Goal: Task Accomplishment & Management: Complete application form

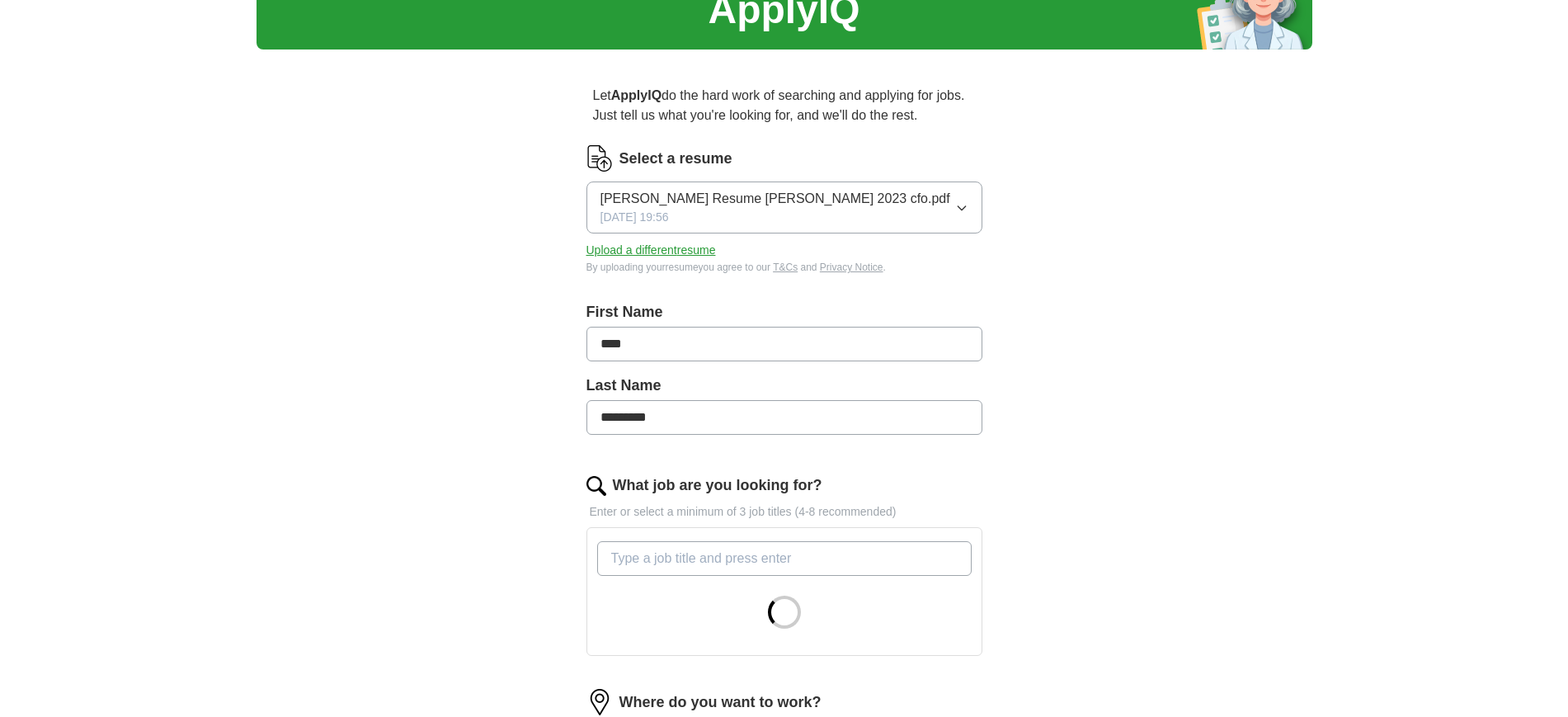
scroll to position [206, 0]
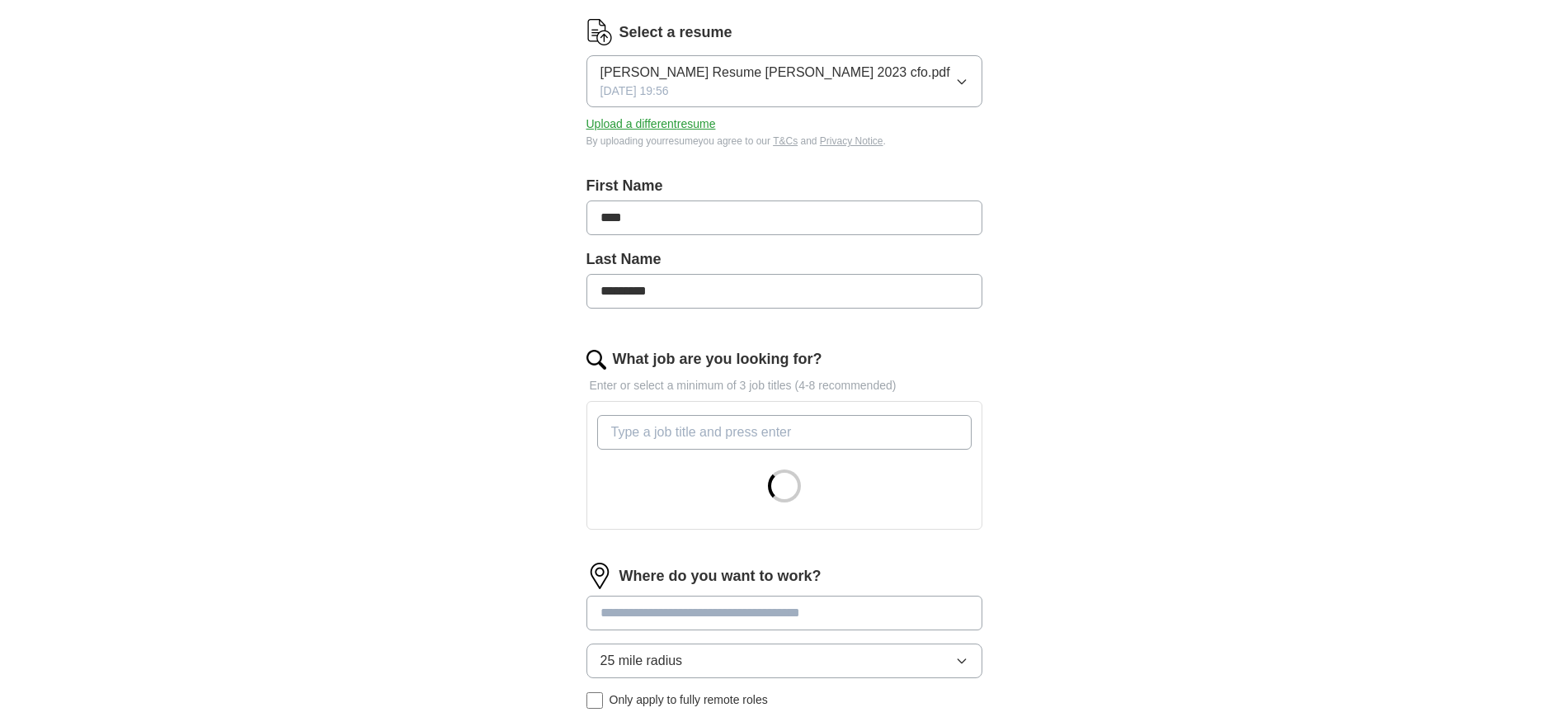
click at [723, 426] on input "What job are you looking for?" at bounding box center [784, 432] width 375 height 35
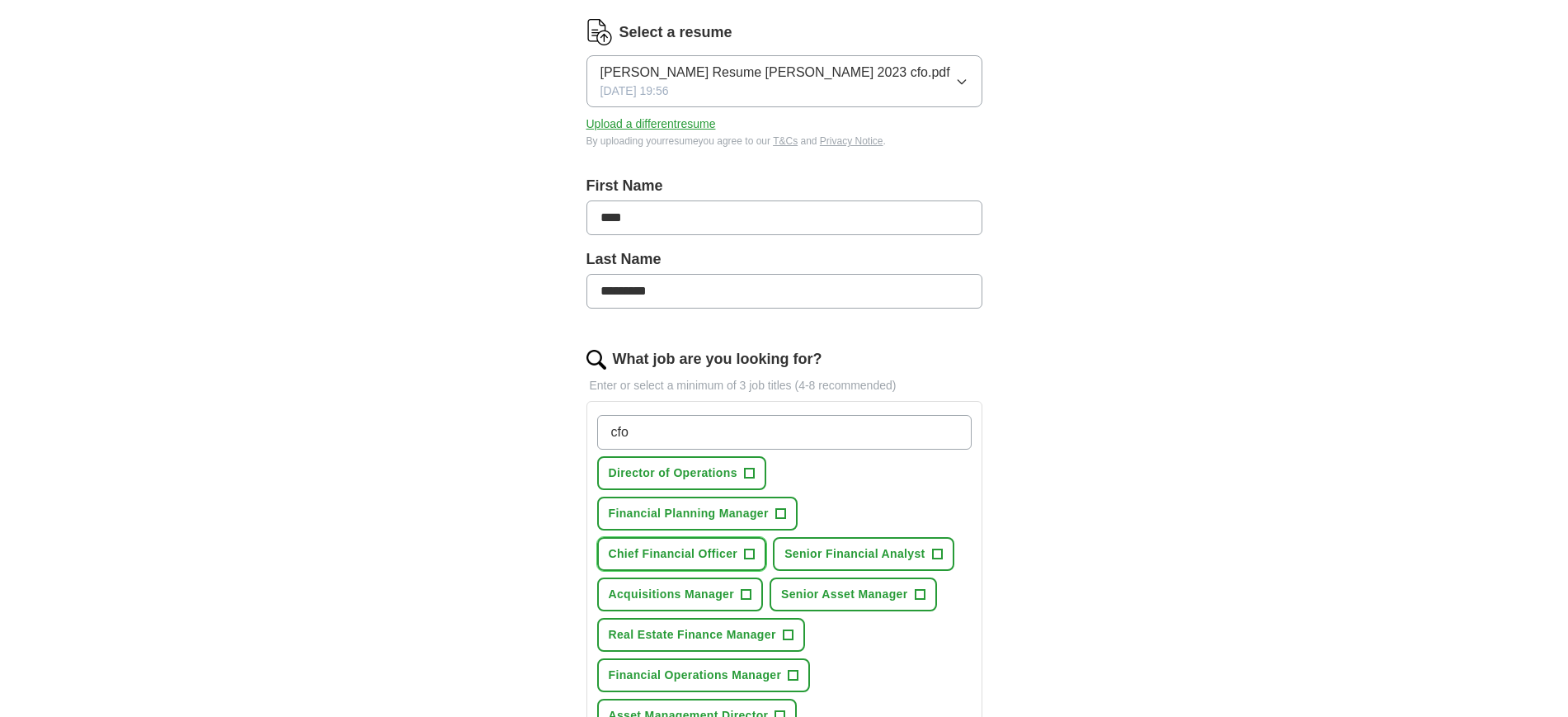
click at [746, 559] on span "+" at bounding box center [750, 555] width 10 height 13
click at [717, 551] on span "Chief Financial Officer" at bounding box center [674, 554] width 129 height 17
click at [803, 431] on input "cfo" at bounding box center [784, 432] width 375 height 35
type input "c"
click at [756, 551] on button "Chief Financial Officer +" at bounding box center [682, 554] width 170 height 34
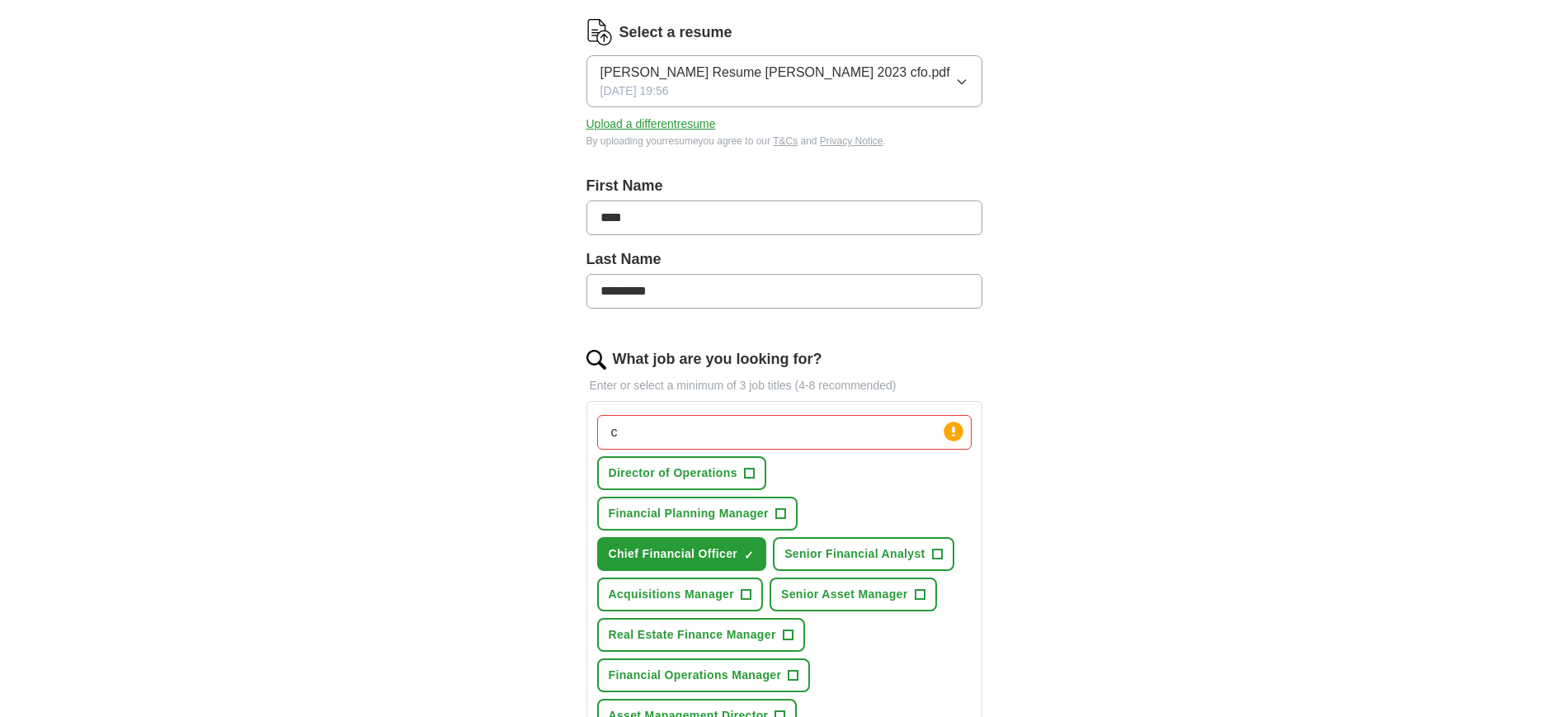
drag, startPoint x: 639, startPoint y: 419, endPoint x: 636, endPoint y: 435, distance: 16.3
click at [639, 424] on input "c" at bounding box center [784, 432] width 375 height 35
click at [737, 633] on span "Real Estate Finance Manager" at bounding box center [693, 635] width 167 height 17
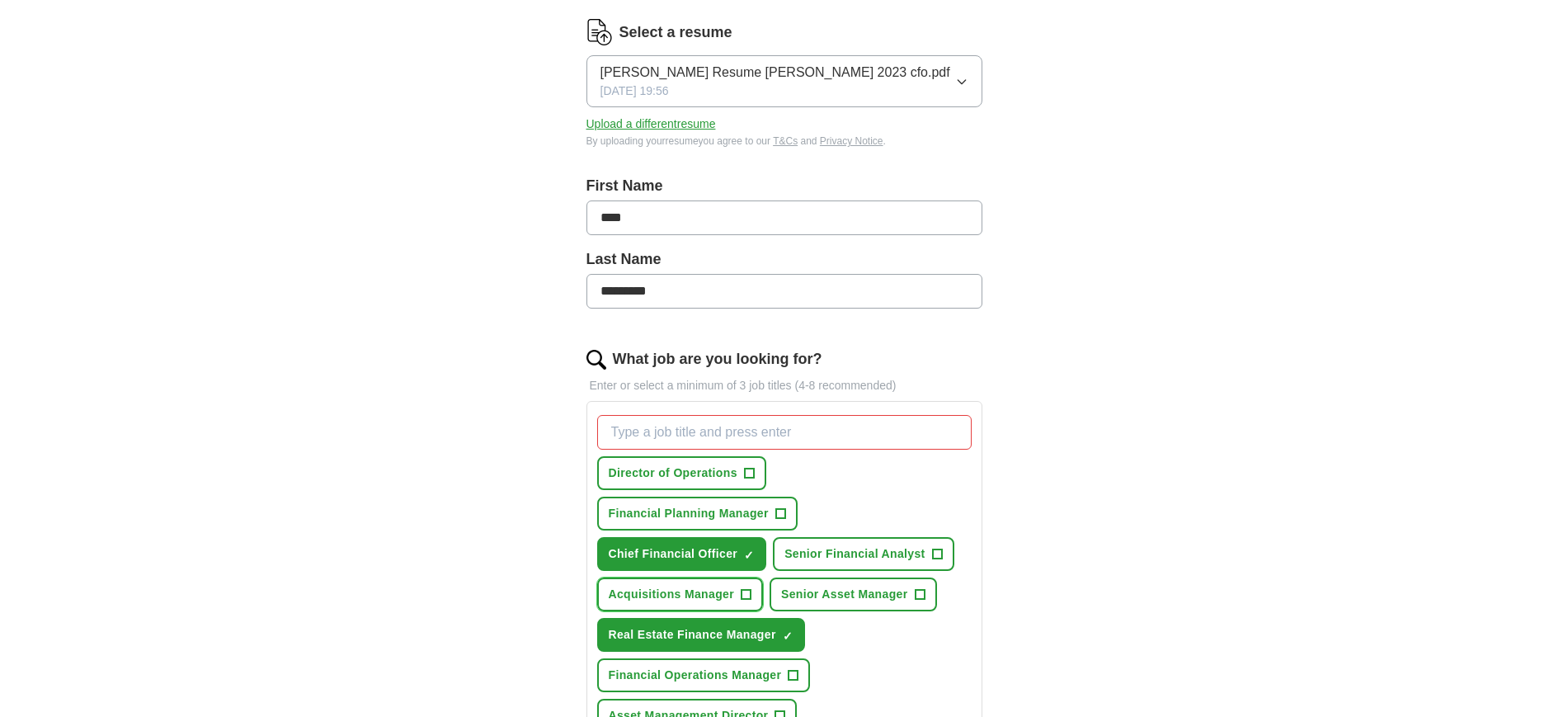
click at [708, 598] on span "Acquisitions Manager" at bounding box center [672, 594] width 126 height 17
click at [923, 598] on span "+" at bounding box center [919, 595] width 10 height 13
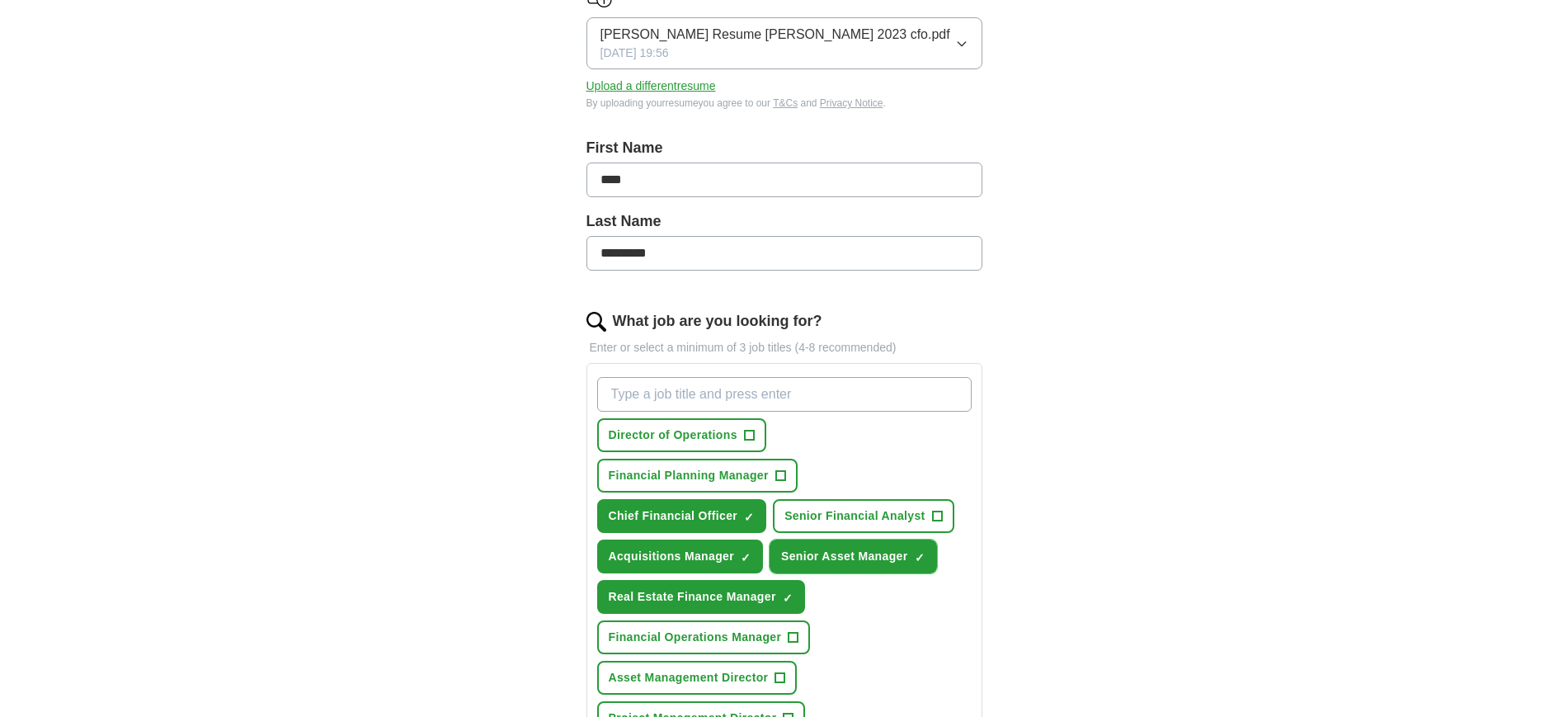
scroll to position [310, 0]
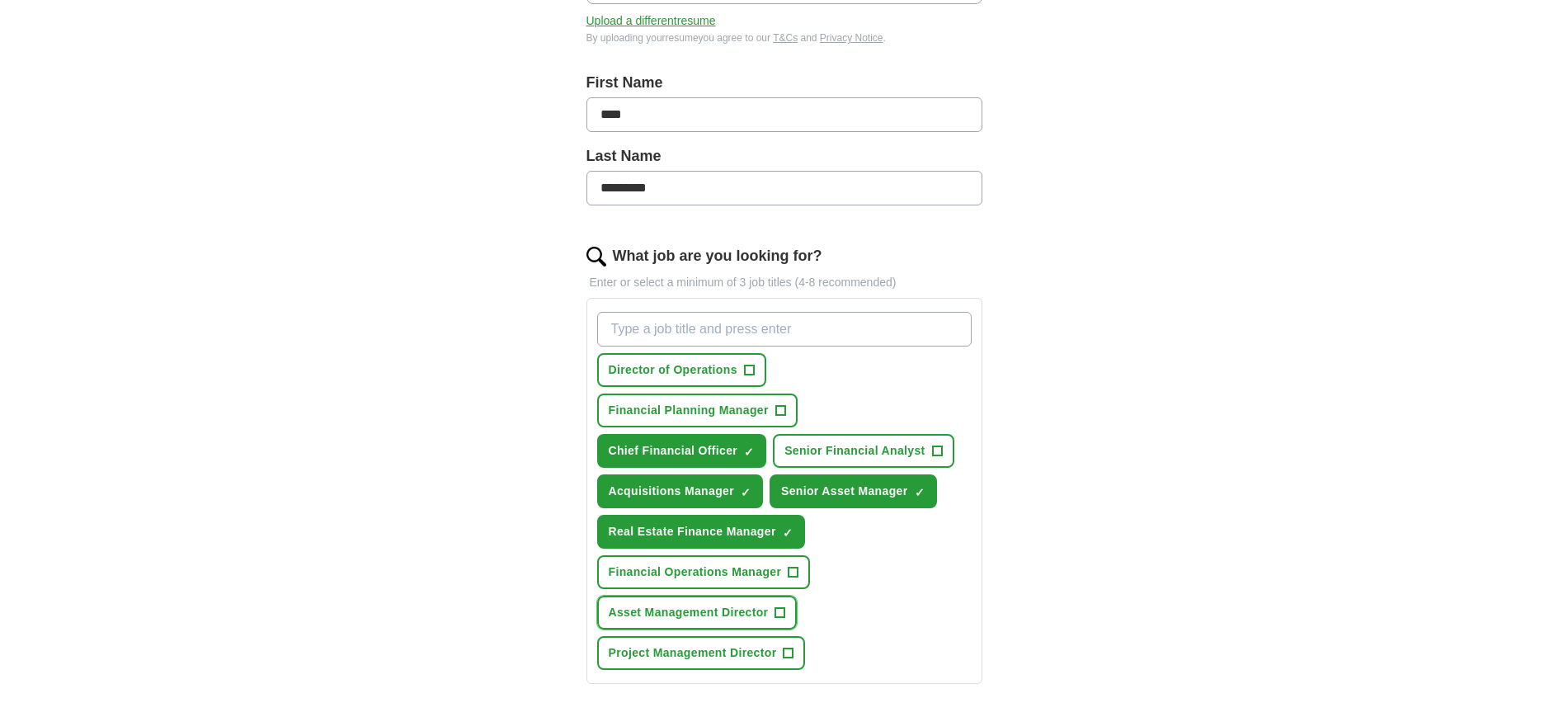
click at [746, 609] on span "Asset Management Director" at bounding box center [688, 613] width 160 height 17
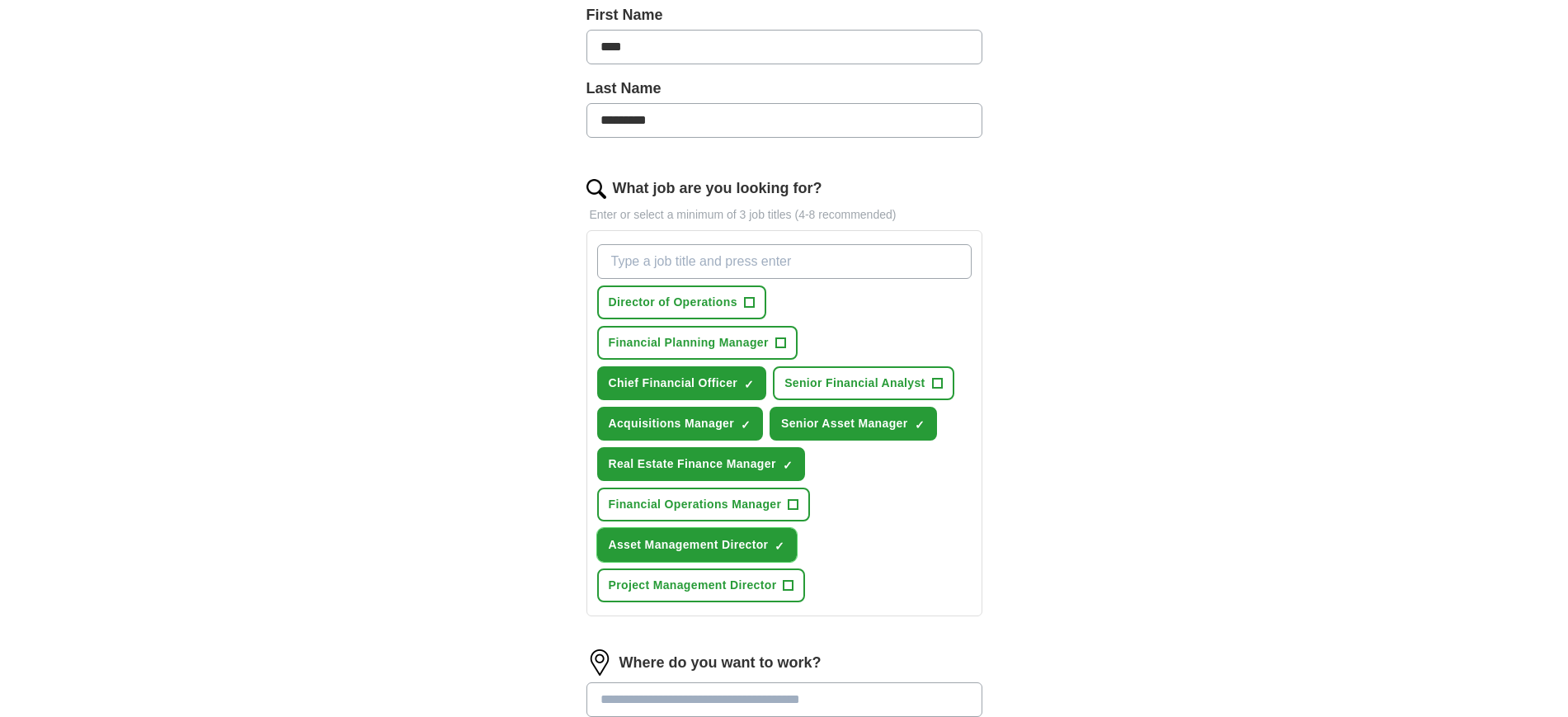
scroll to position [516, 0]
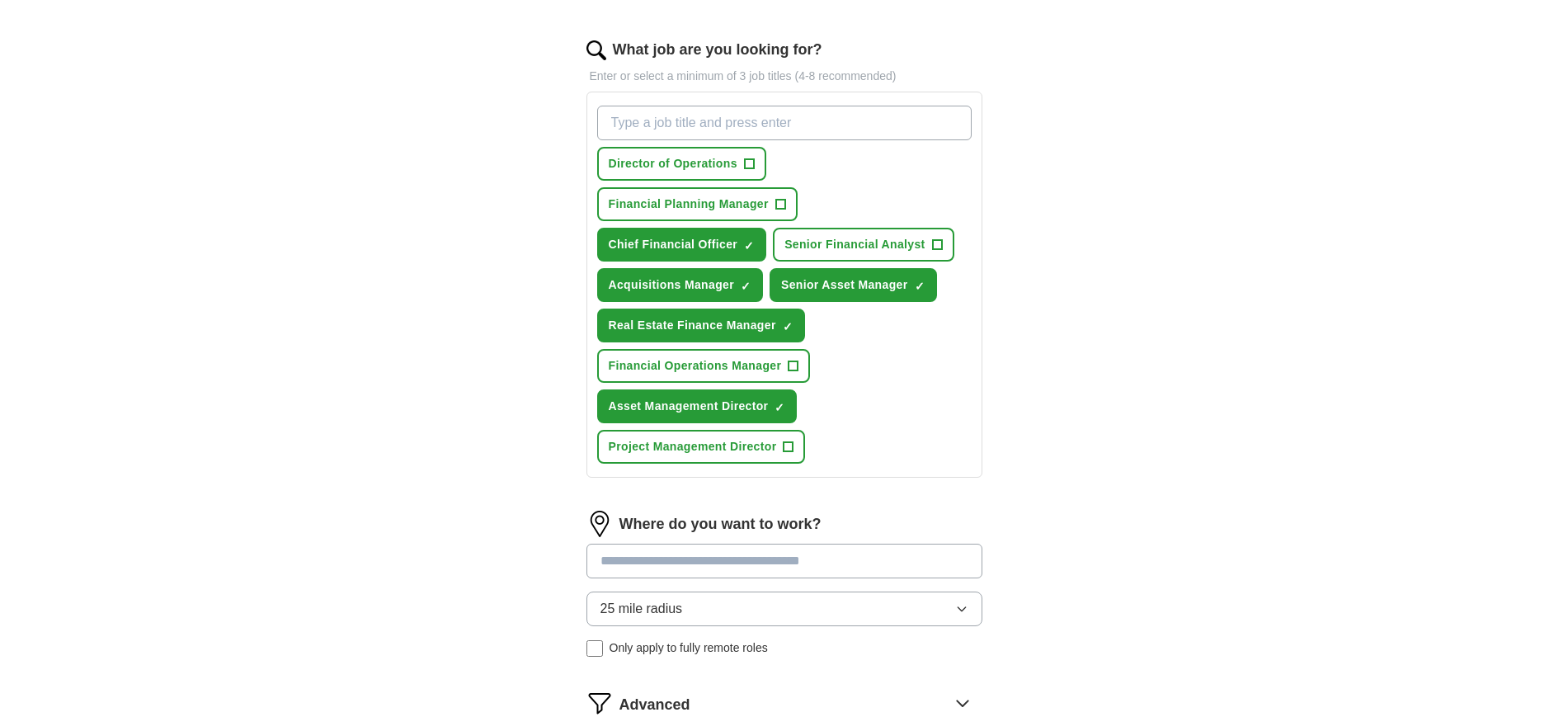
click at [727, 569] on input at bounding box center [784, 561] width 396 height 35
type input "*"
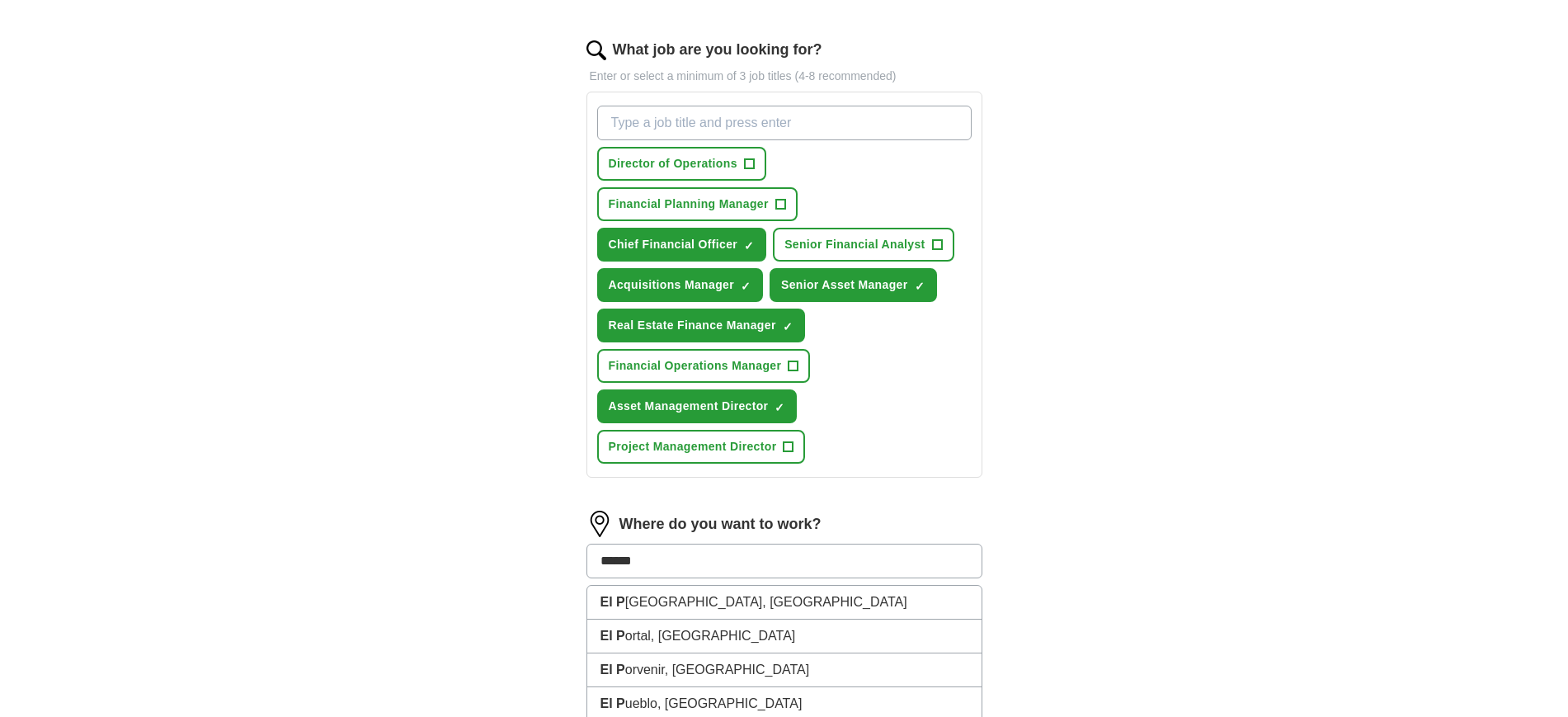
type input "*******"
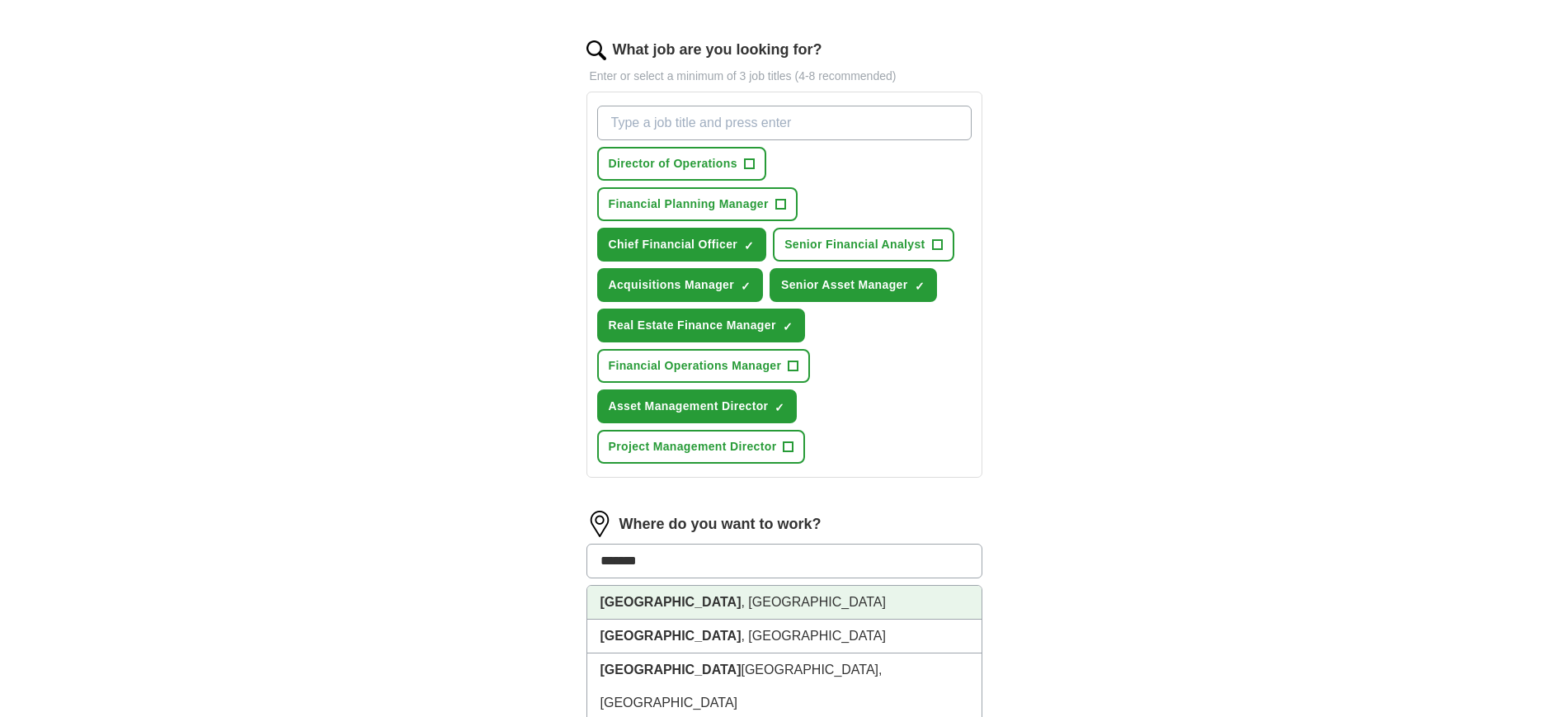
click at [702, 594] on li "El Paso , TX" at bounding box center [784, 603] width 394 height 34
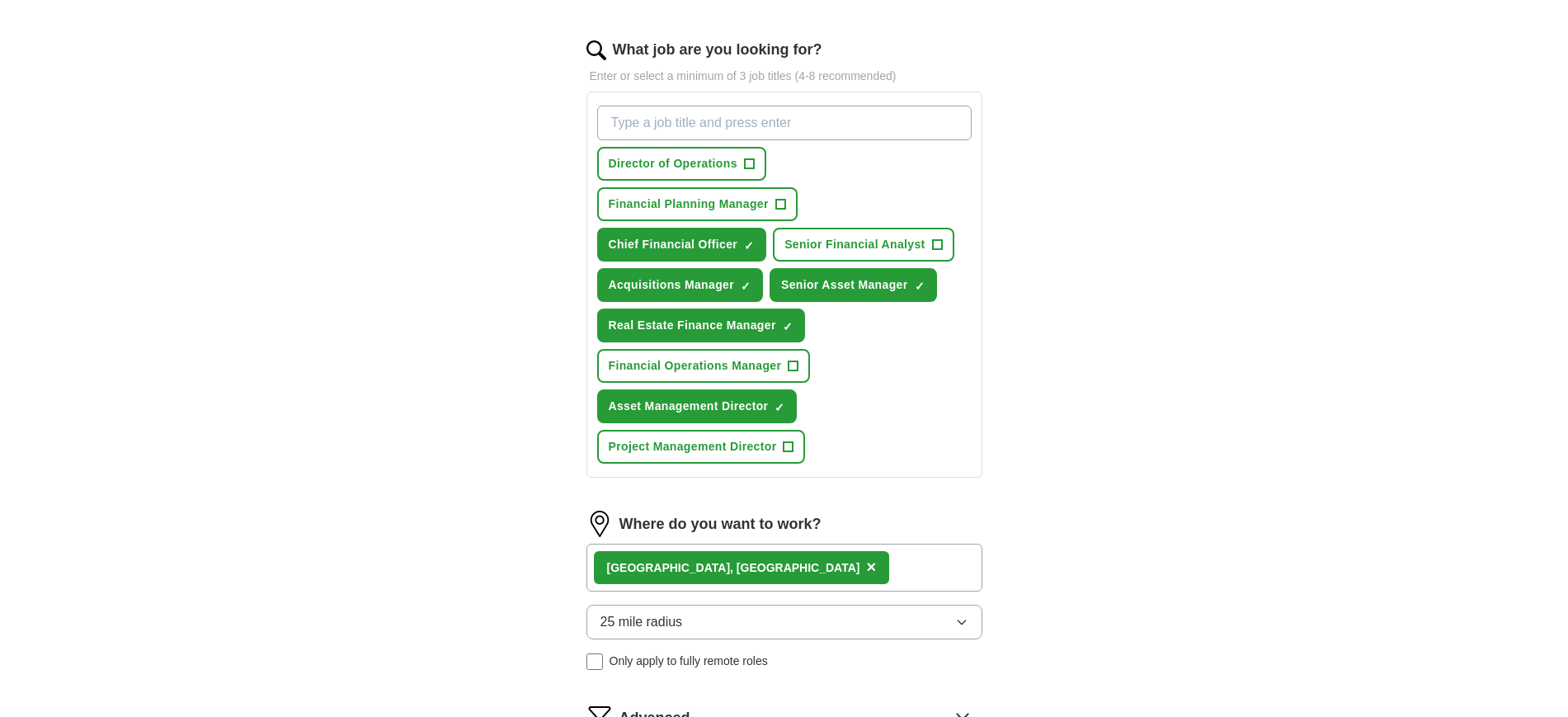
click at [961, 626] on icon "button" at bounding box center [961, 623] width 13 height 13
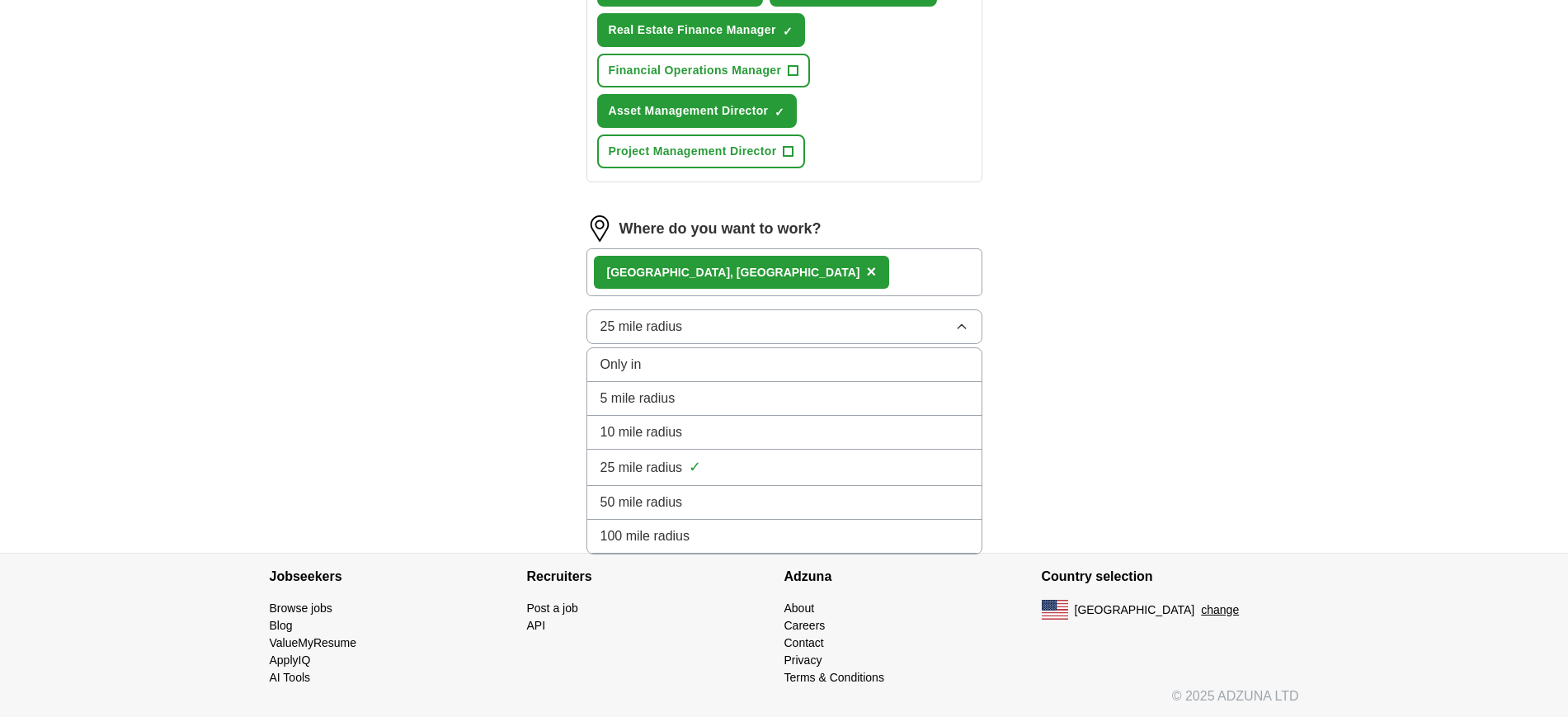
scroll to position [814, 0]
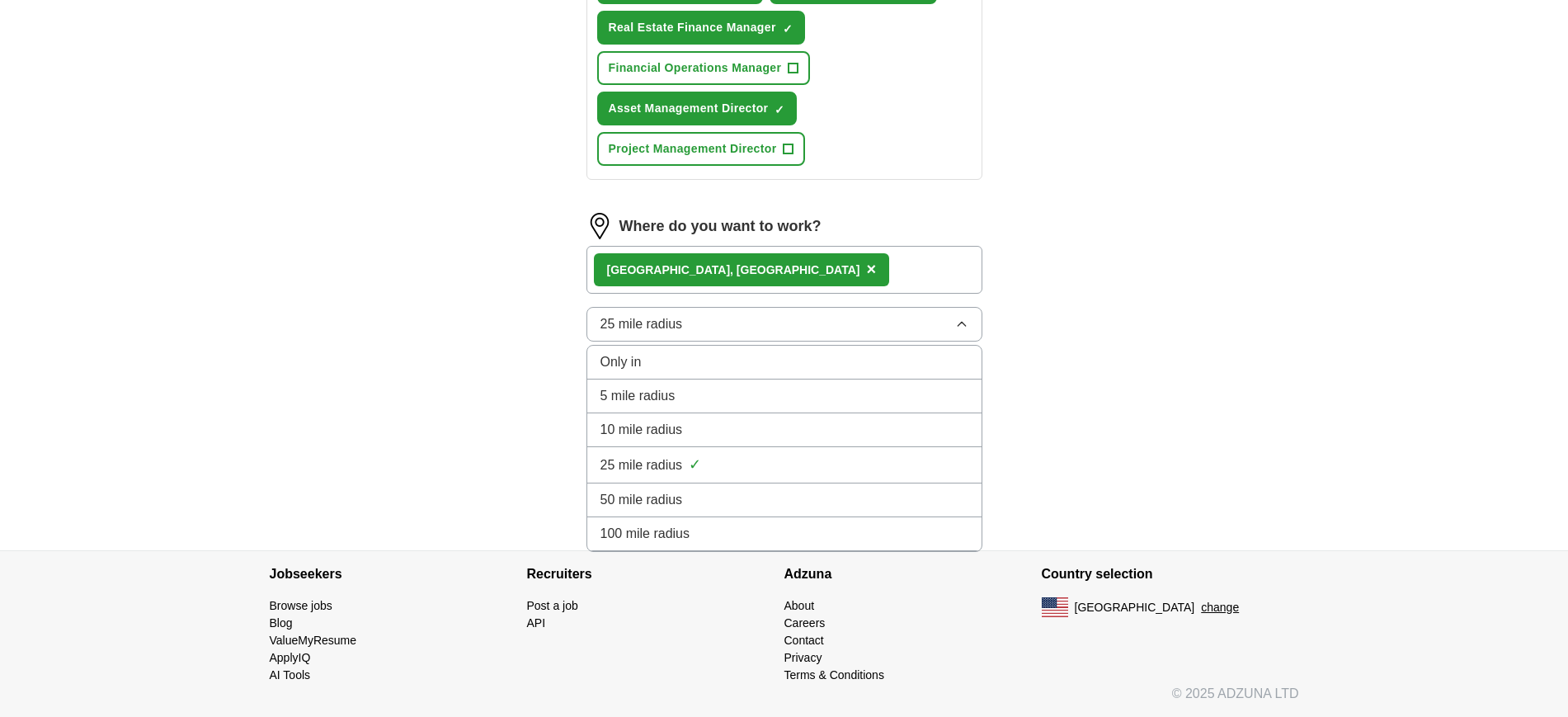
click at [737, 493] on div "50 mile radius" at bounding box center [784, 500] width 368 height 20
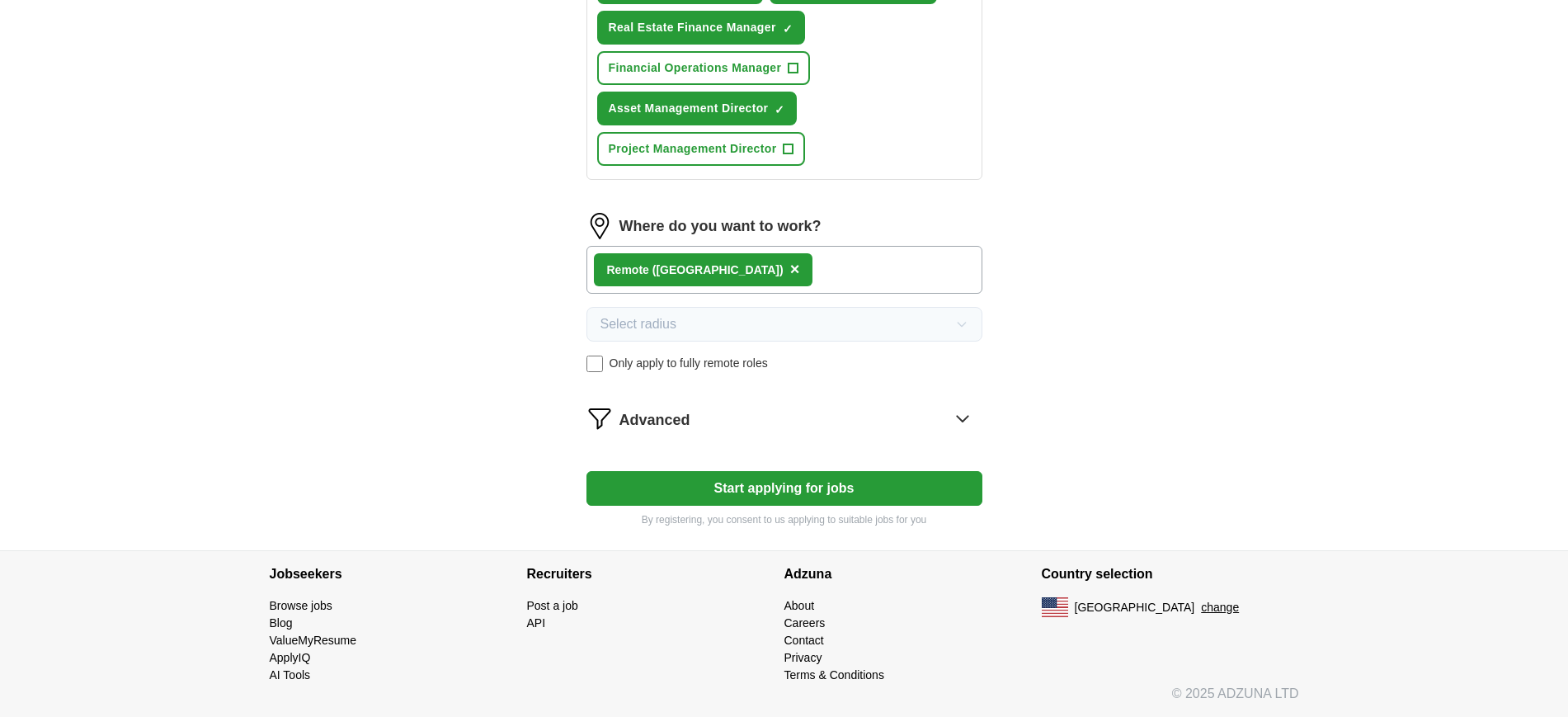
click at [790, 270] on span "×" at bounding box center [795, 269] width 10 height 18
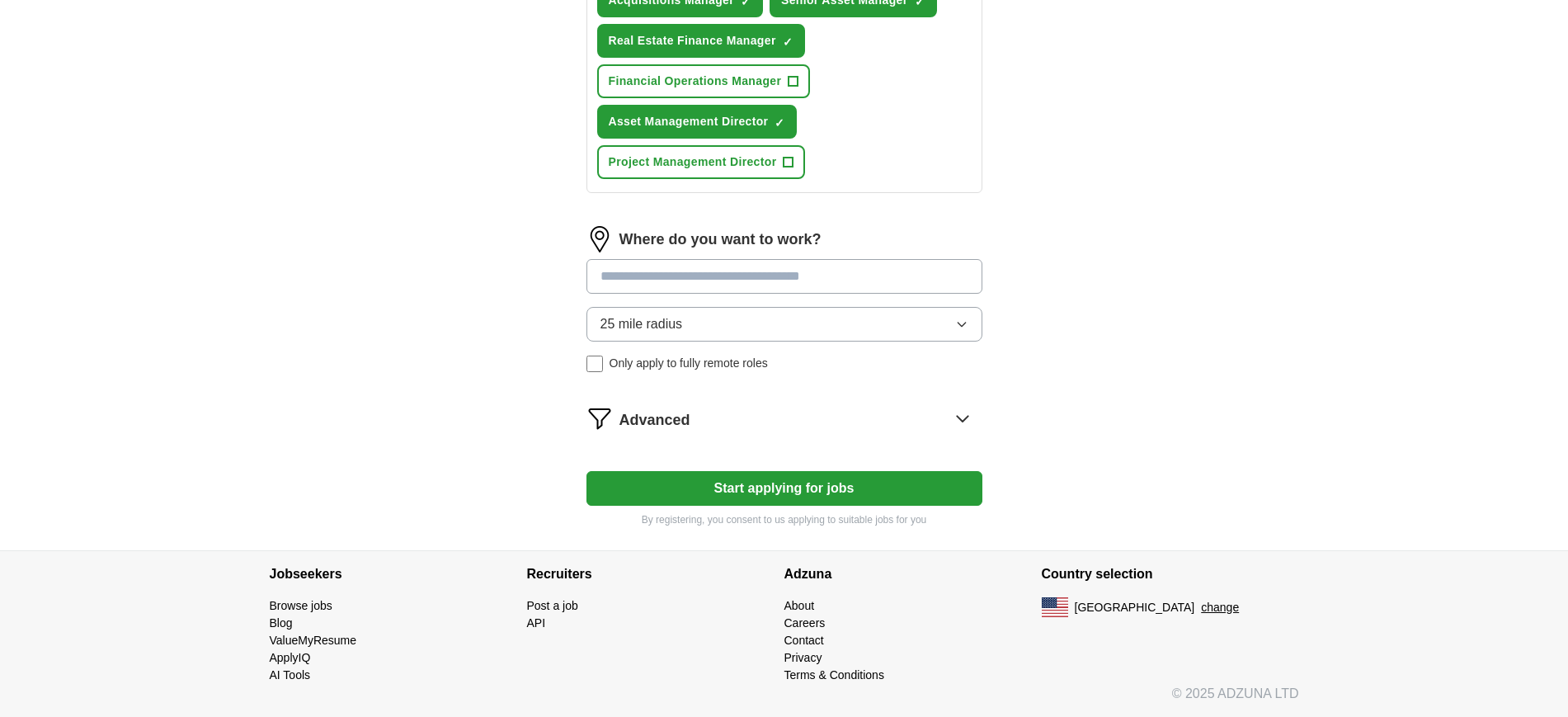
click at [683, 281] on div "Where do you want to work? 25 mile radius Only apply to fully remote roles" at bounding box center [784, 306] width 396 height 159
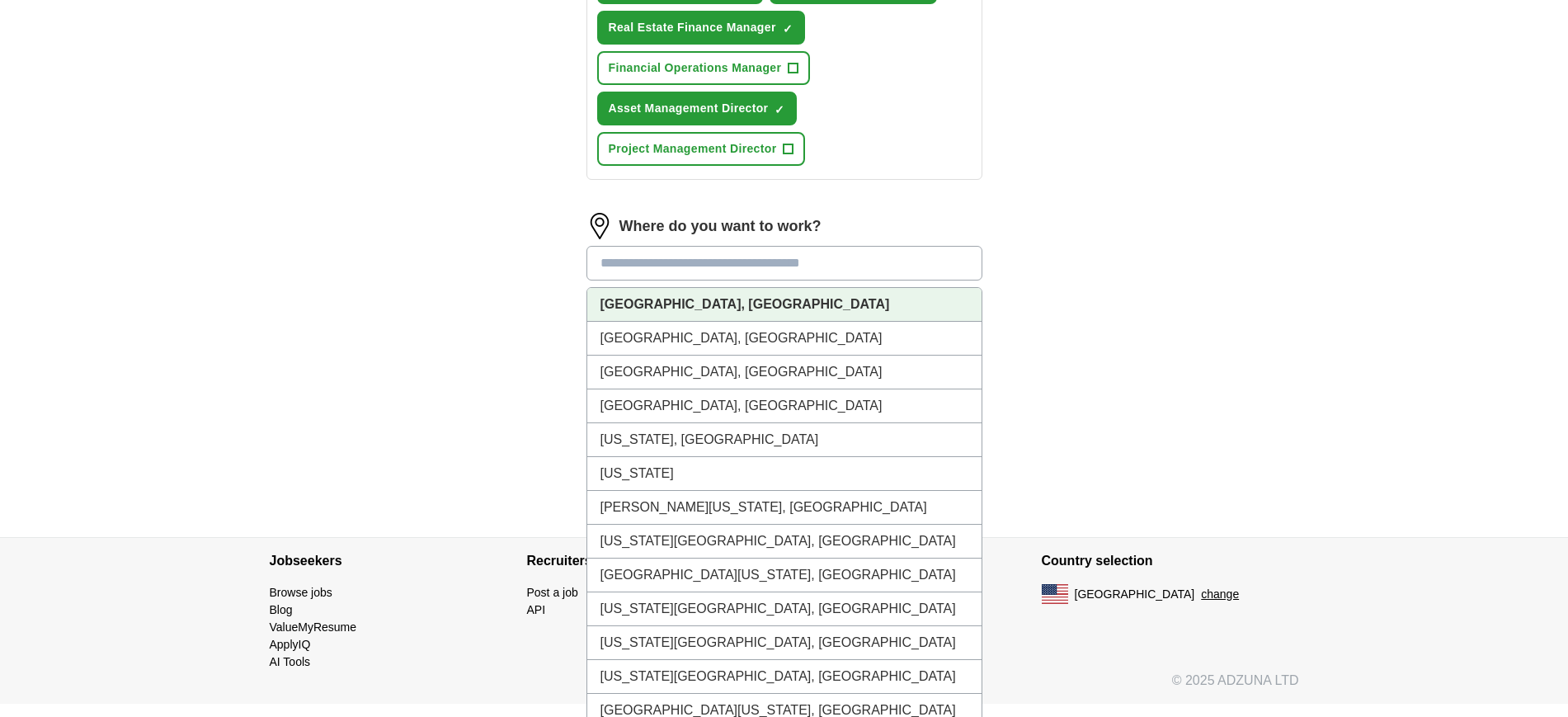
click at [672, 314] on li "[GEOGRAPHIC_DATA], [GEOGRAPHIC_DATA]" at bounding box center [784, 305] width 394 height 34
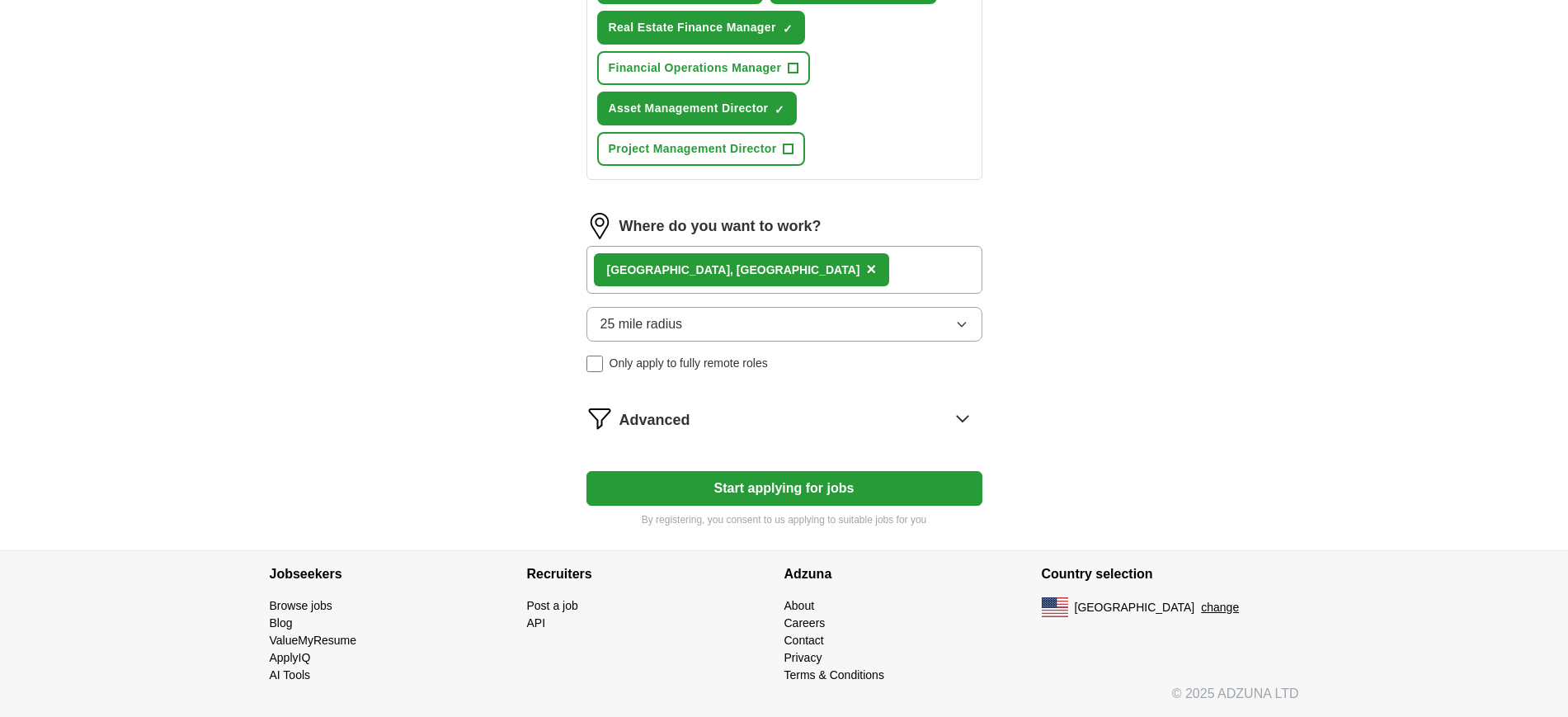
scroll to position [801, 0]
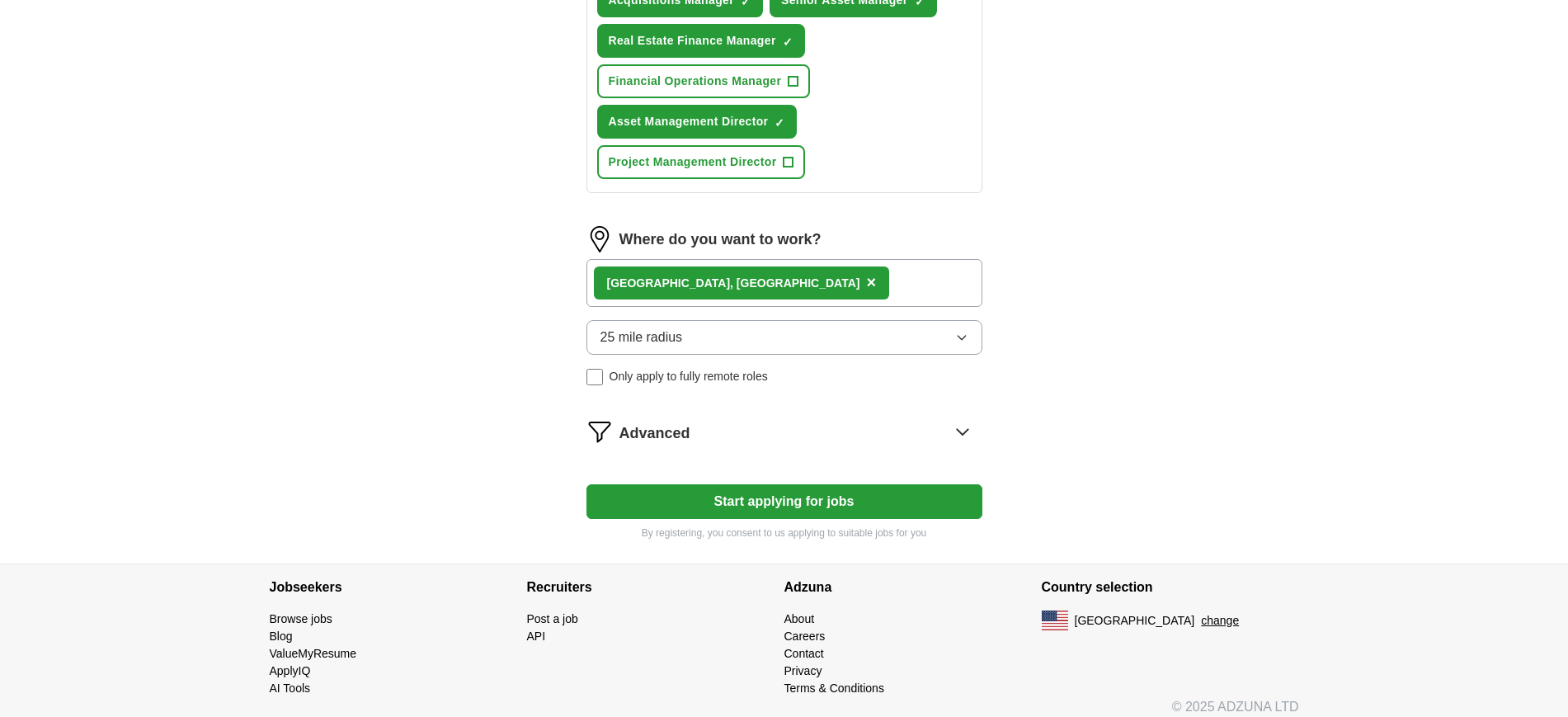
click at [955, 333] on icon "button" at bounding box center [961, 338] width 13 height 13
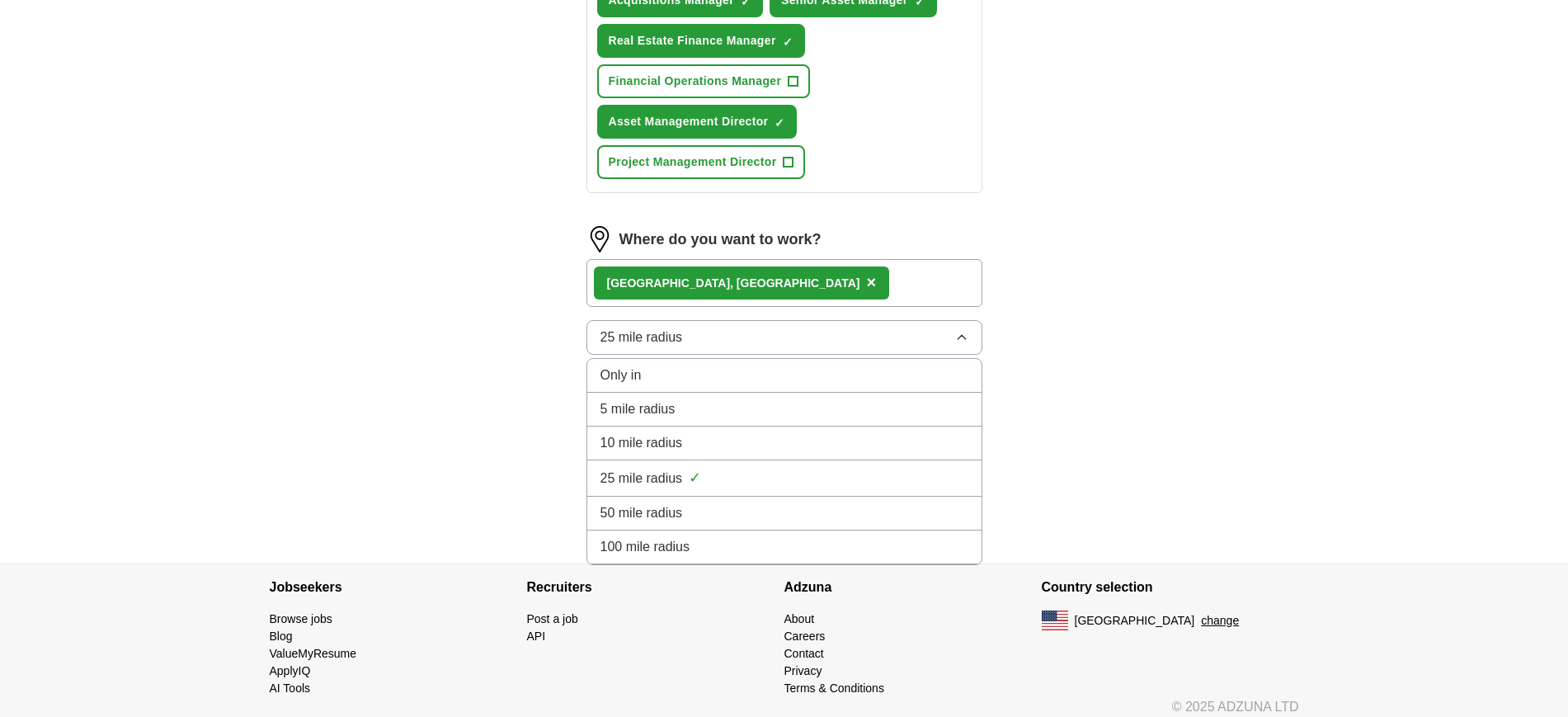
click at [805, 510] on div "50 mile radius" at bounding box center [784, 513] width 368 height 20
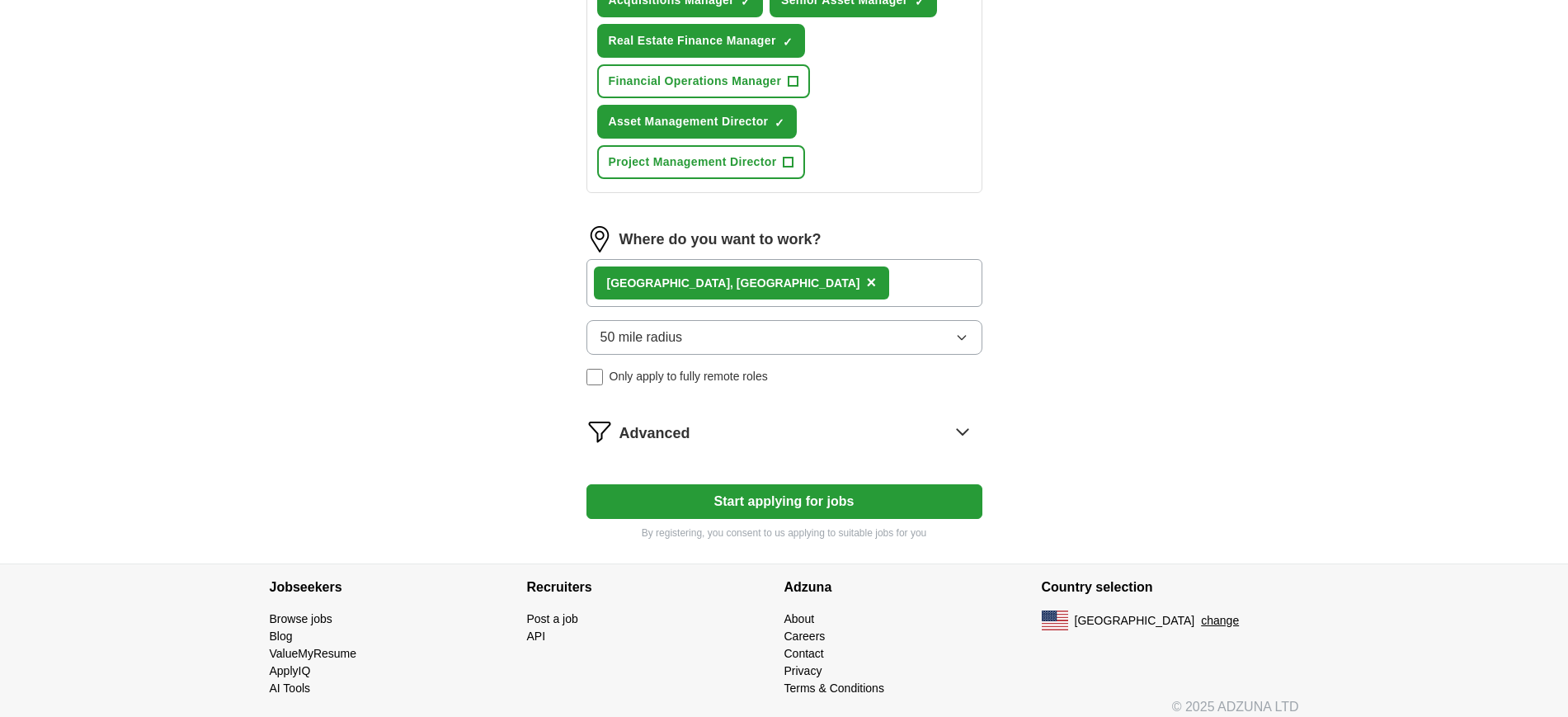
click at [965, 438] on icon at bounding box center [962, 431] width 26 height 26
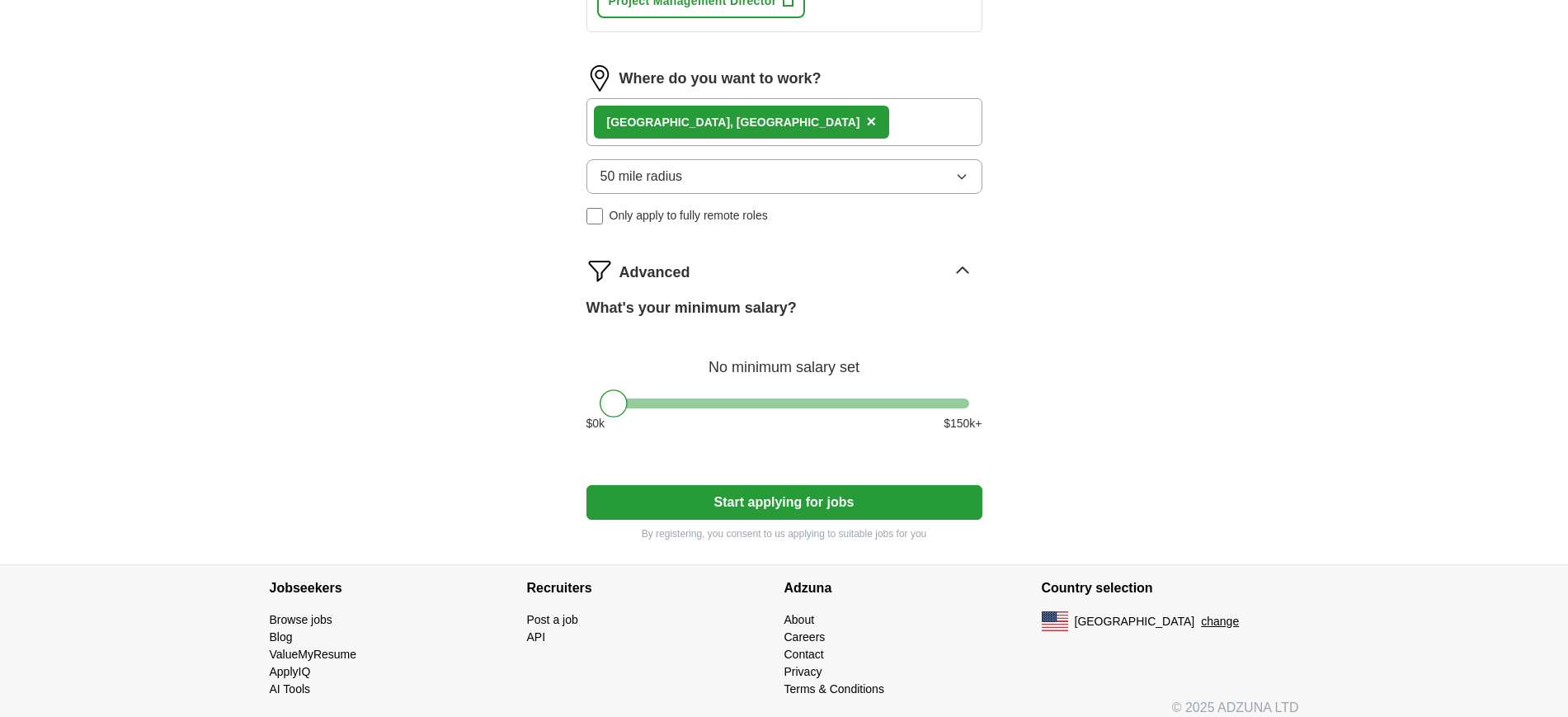
scroll to position [975, 0]
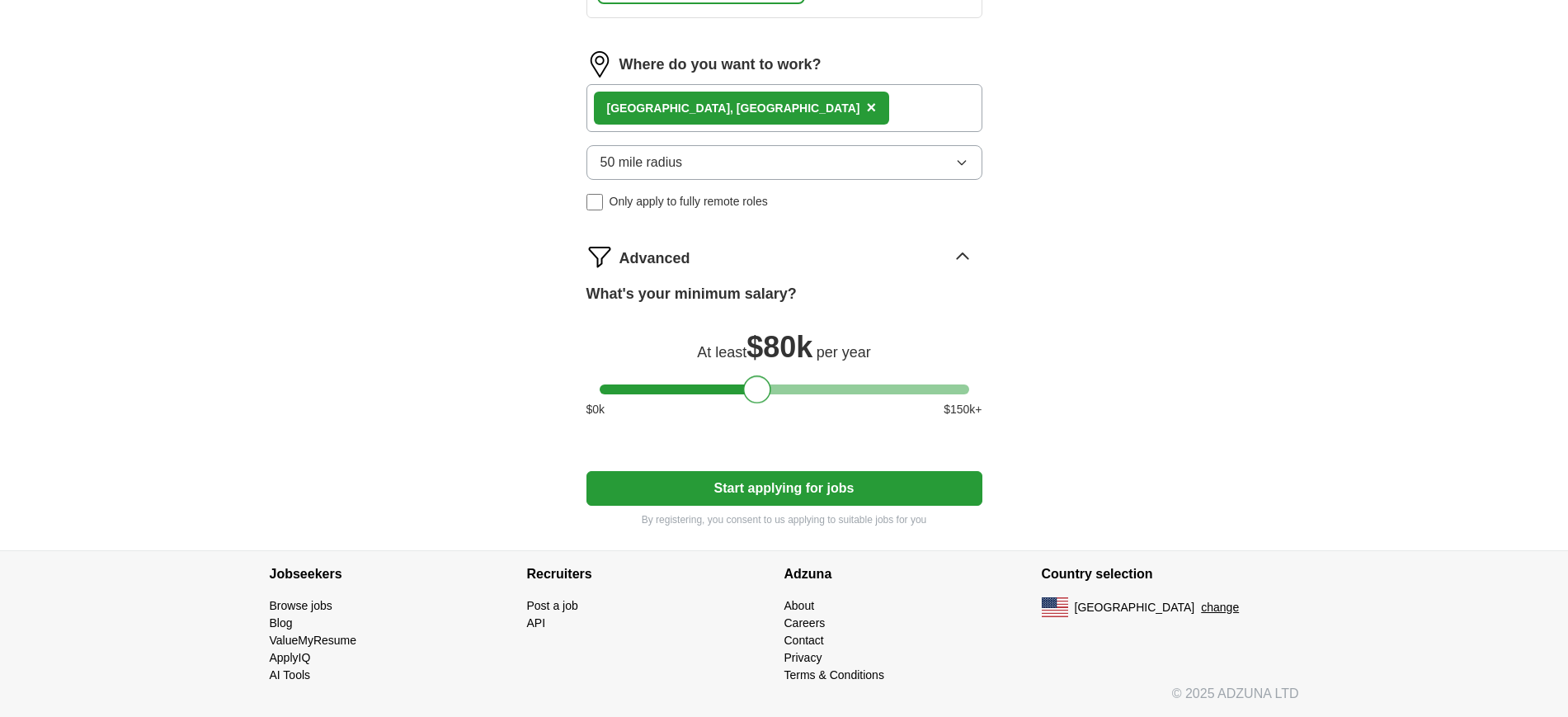
drag, startPoint x: 607, startPoint y: 395, endPoint x: 751, endPoint y: 412, distance: 145.0
click at [751, 412] on div "What's your minimum salary? At least $ 80k per year $ 0 k $ 150 k+" at bounding box center [784, 357] width 396 height 148
click at [778, 483] on button "Start applying for jobs" at bounding box center [784, 488] width 396 height 35
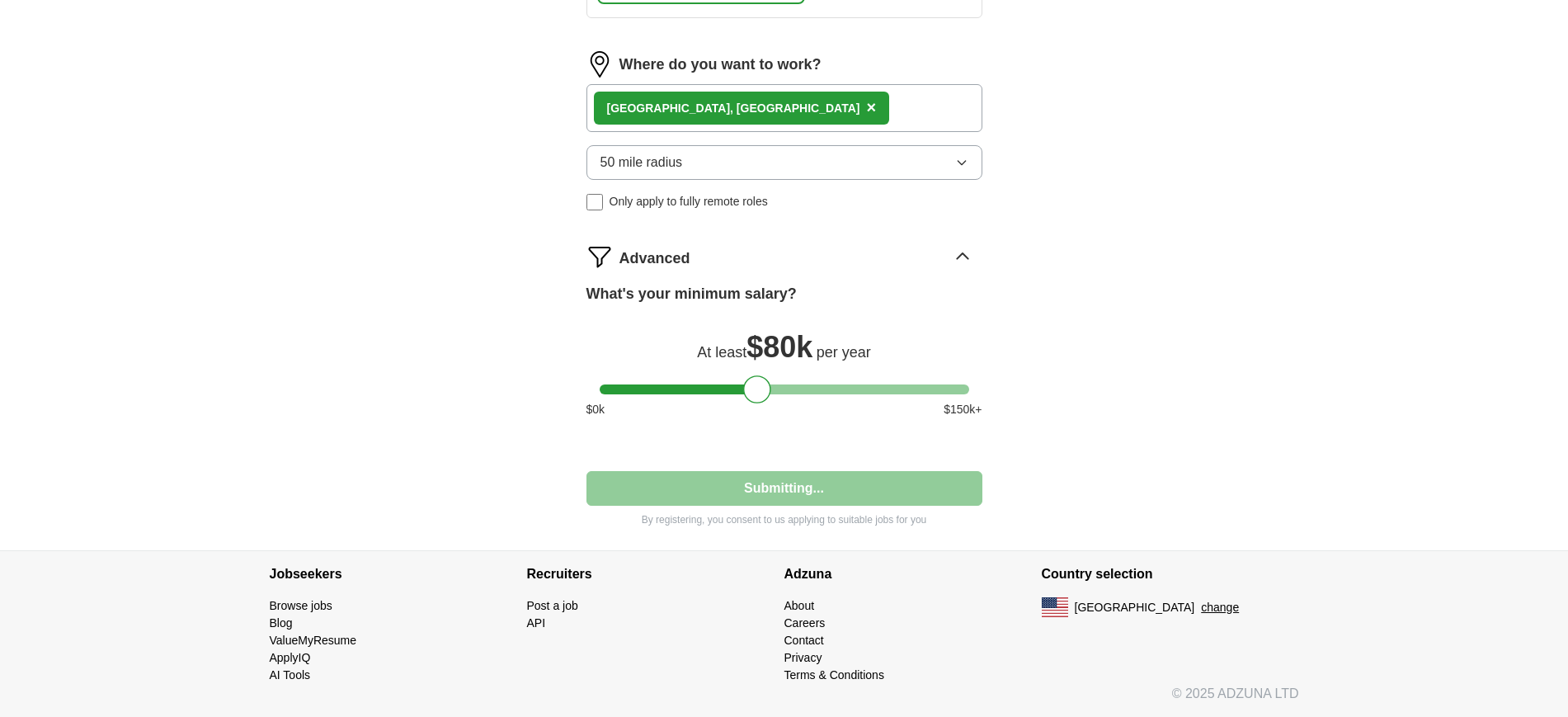
select select "**"
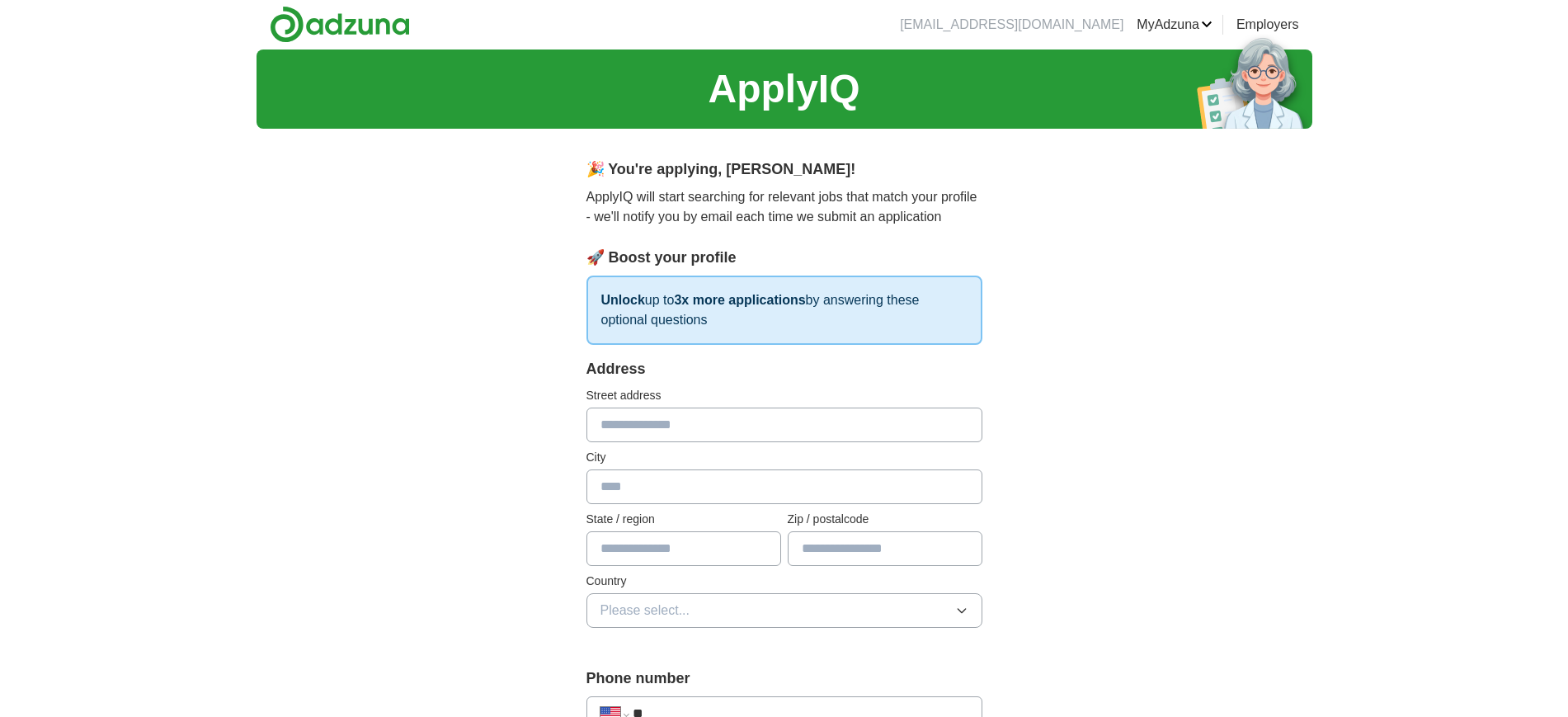
scroll to position [0, 0]
click at [678, 431] on input "text" at bounding box center [784, 426] width 396 height 35
type input "**********"
click at [656, 485] on input "text" at bounding box center [784, 488] width 396 height 35
type input "*******"
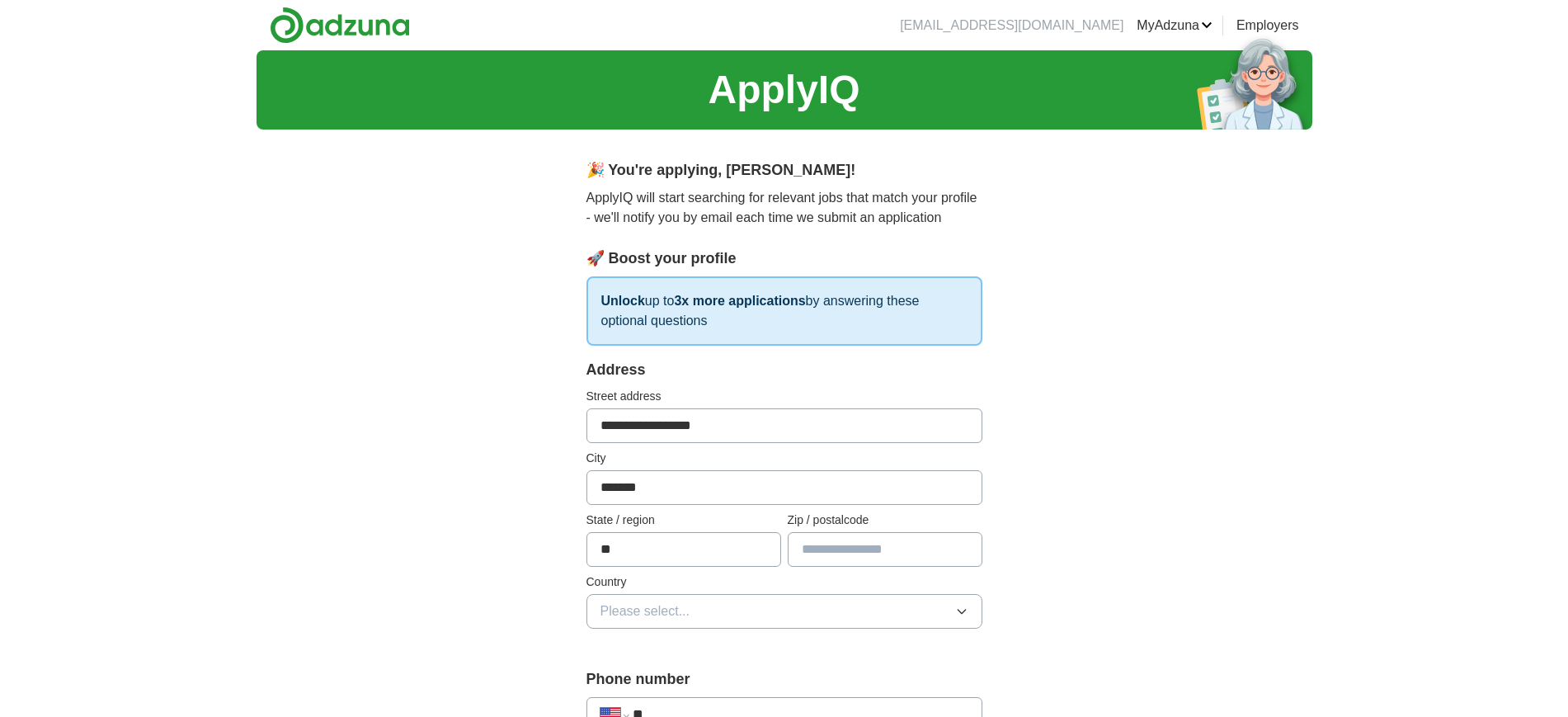
type input "**"
type input "*****"
click at [870, 609] on button "Please select..." at bounding box center [784, 612] width 396 height 35
click at [835, 677] on div "United States" at bounding box center [784, 683] width 368 height 20
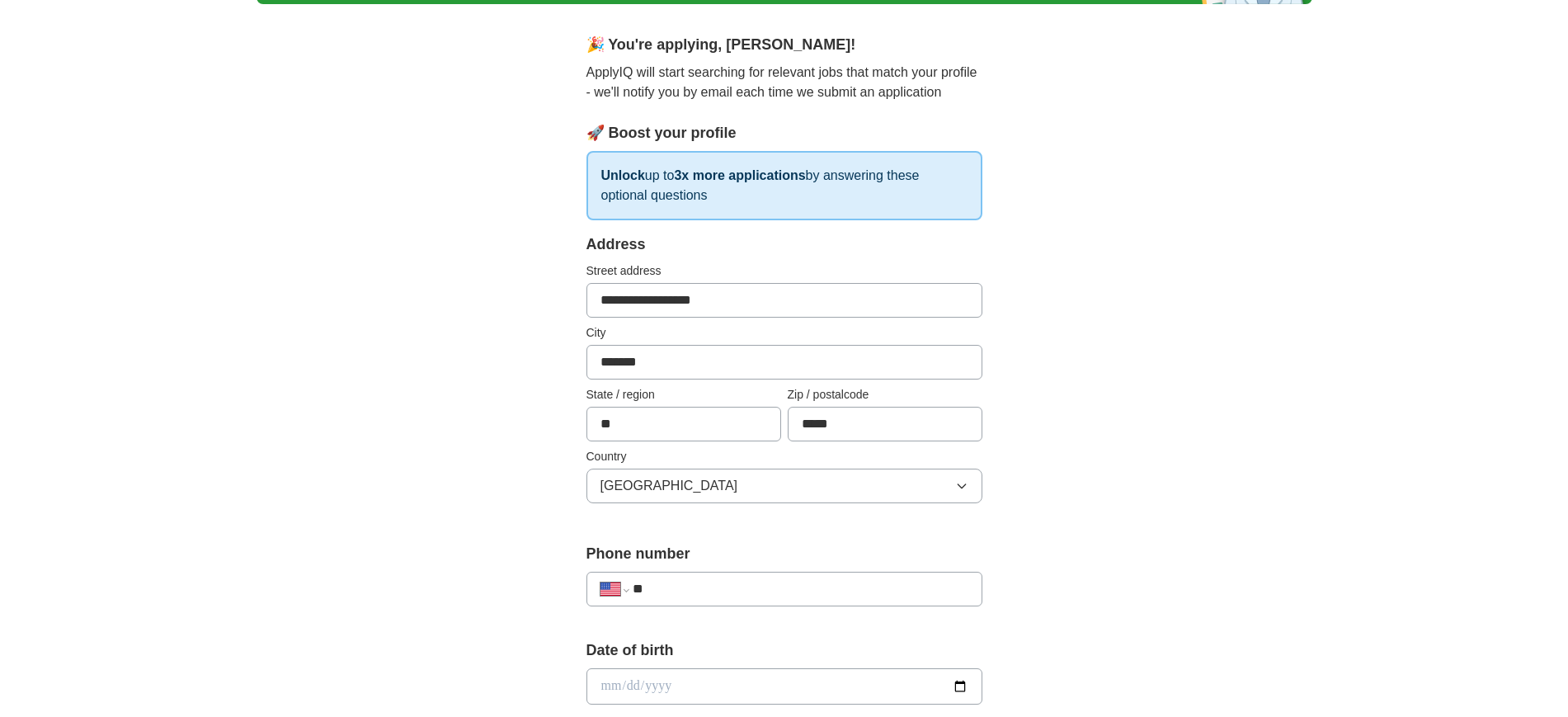
scroll to position [412, 0]
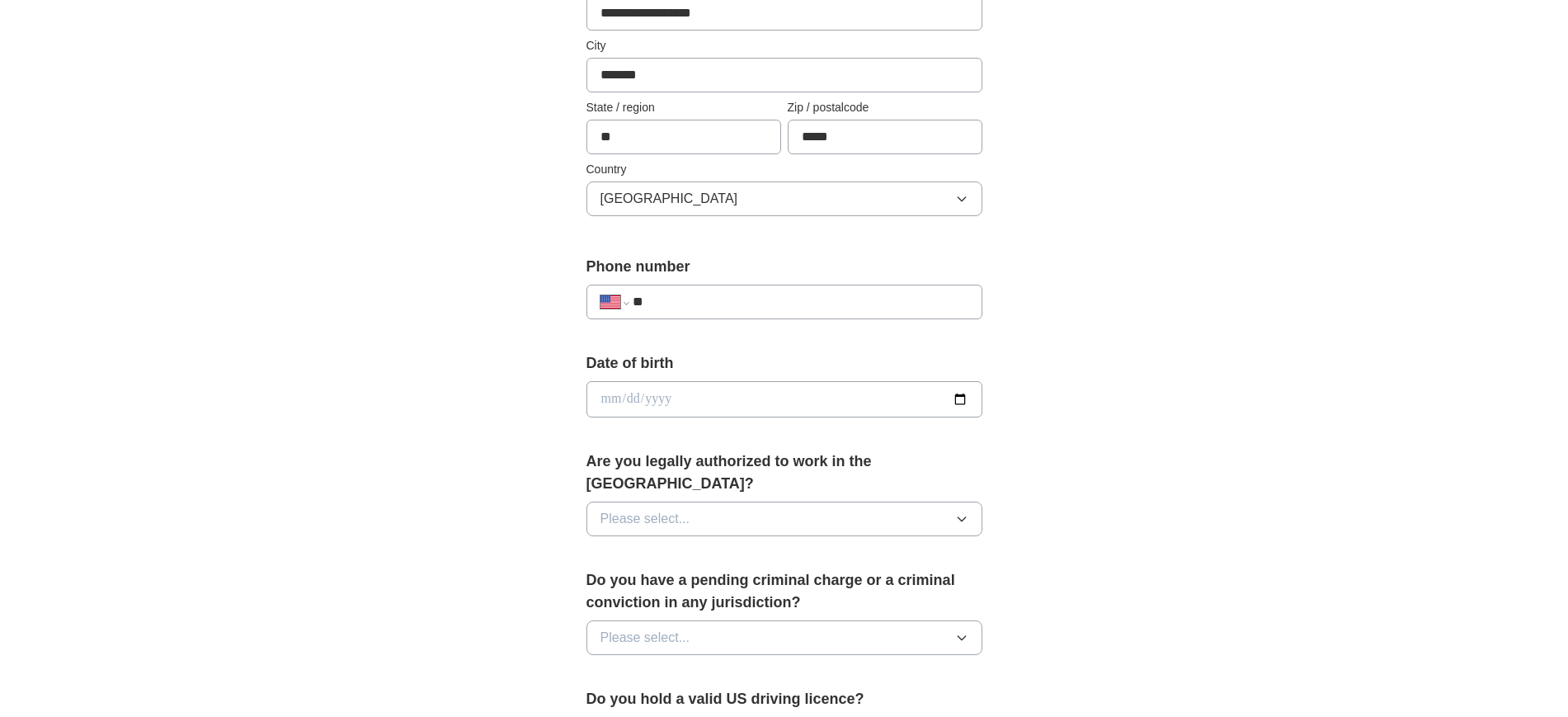
click at [789, 397] on input "date" at bounding box center [784, 400] width 396 height 36
click at [755, 296] on input "**" at bounding box center [800, 302] width 335 height 20
type input "**********"
click at [638, 403] on input "date" at bounding box center [784, 400] width 396 height 36
click at [759, 502] on button "Please select..." at bounding box center [784, 519] width 396 height 35
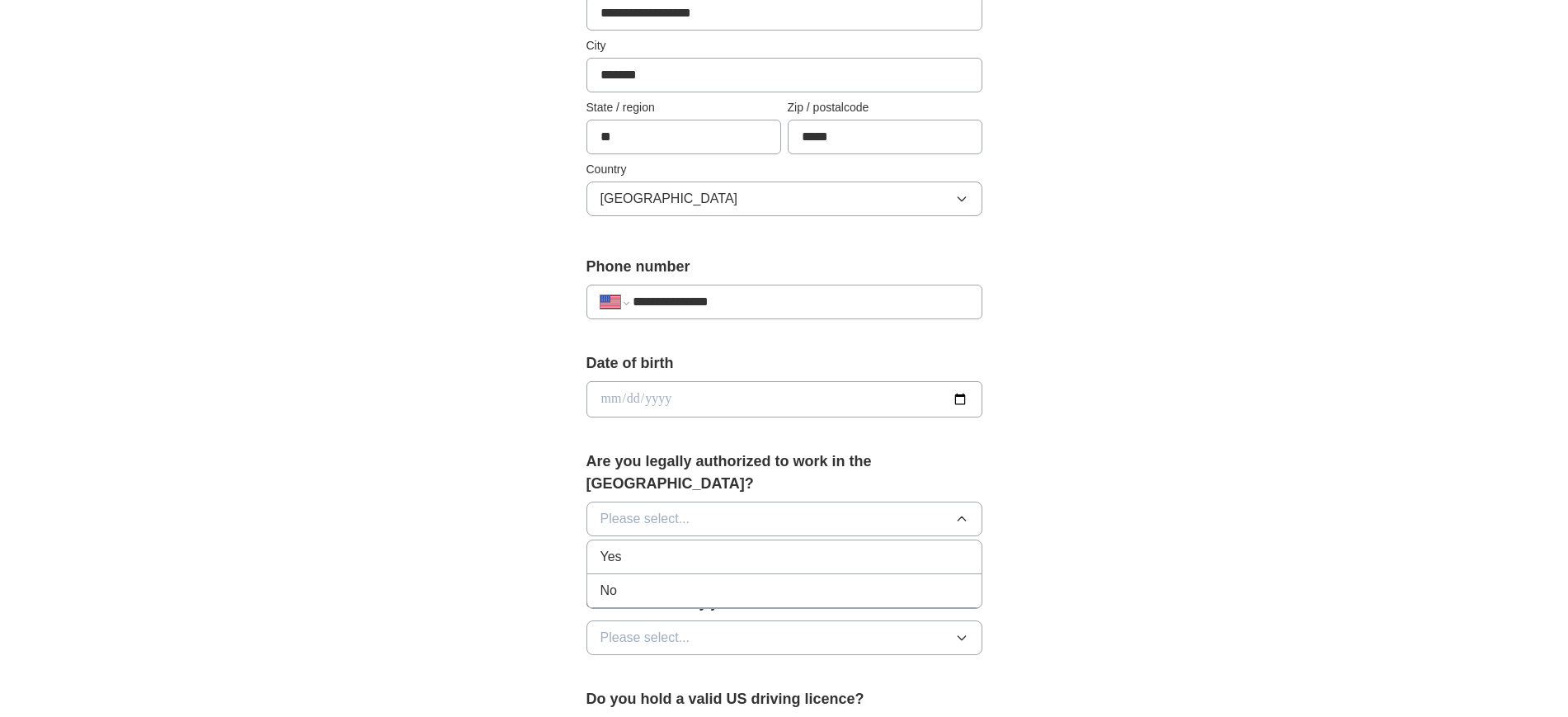
click at [709, 547] on div "Yes" at bounding box center [784, 557] width 368 height 20
click at [907, 621] on button "Please select..." at bounding box center [784, 638] width 396 height 35
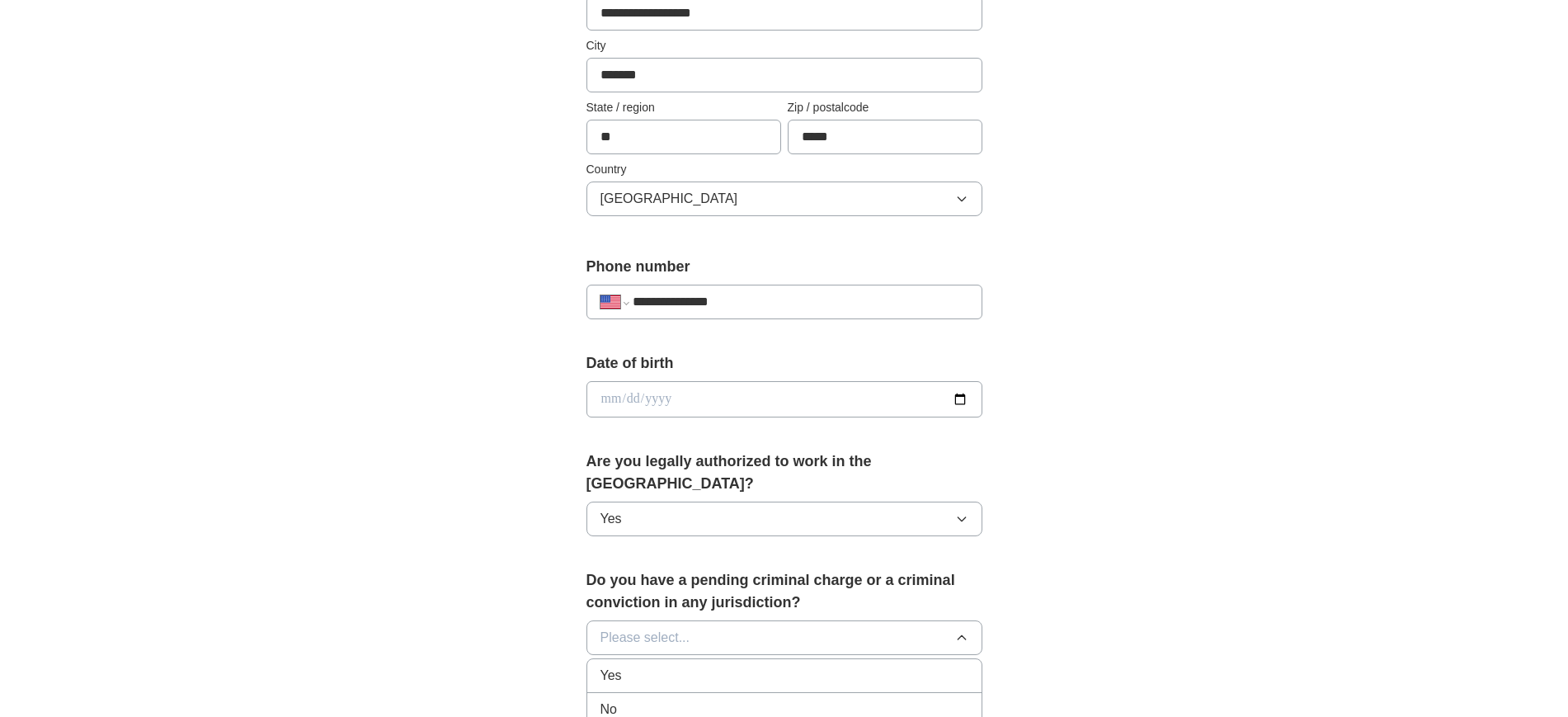
click at [817, 693] on li "No" at bounding box center [784, 710] width 394 height 34
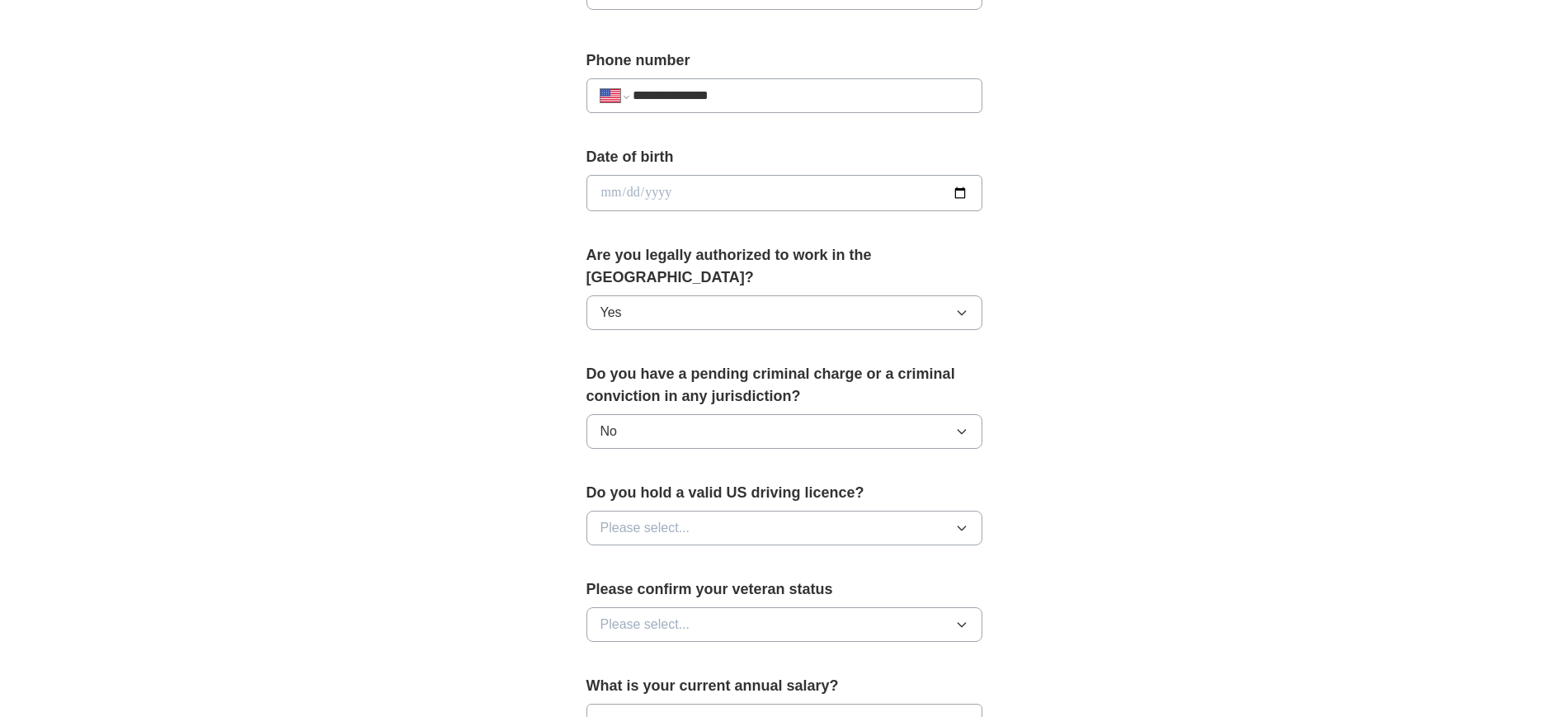
click at [932, 511] on button "Please select..." at bounding box center [784, 528] width 396 height 35
click at [871, 554] on li "Yes" at bounding box center [784, 566] width 394 height 34
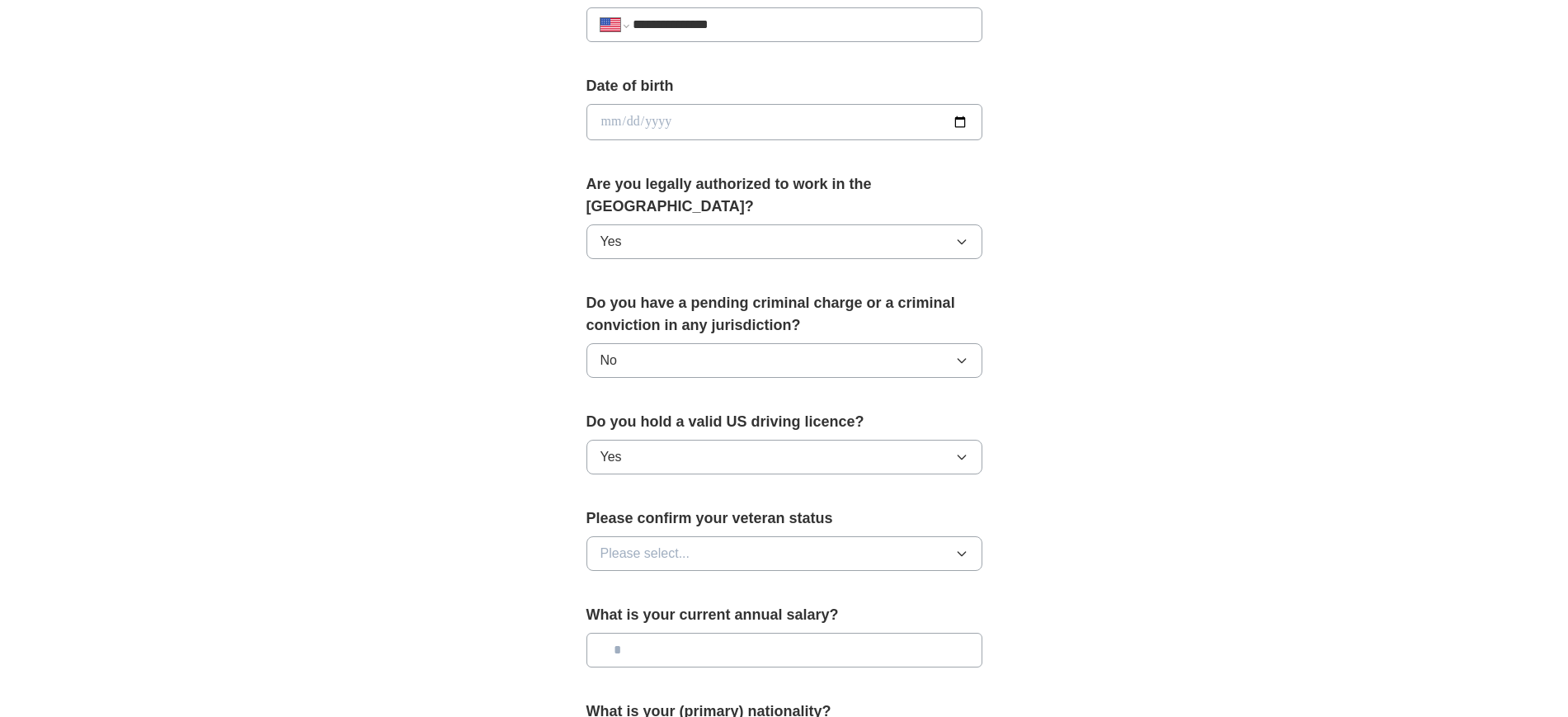
scroll to position [722, 0]
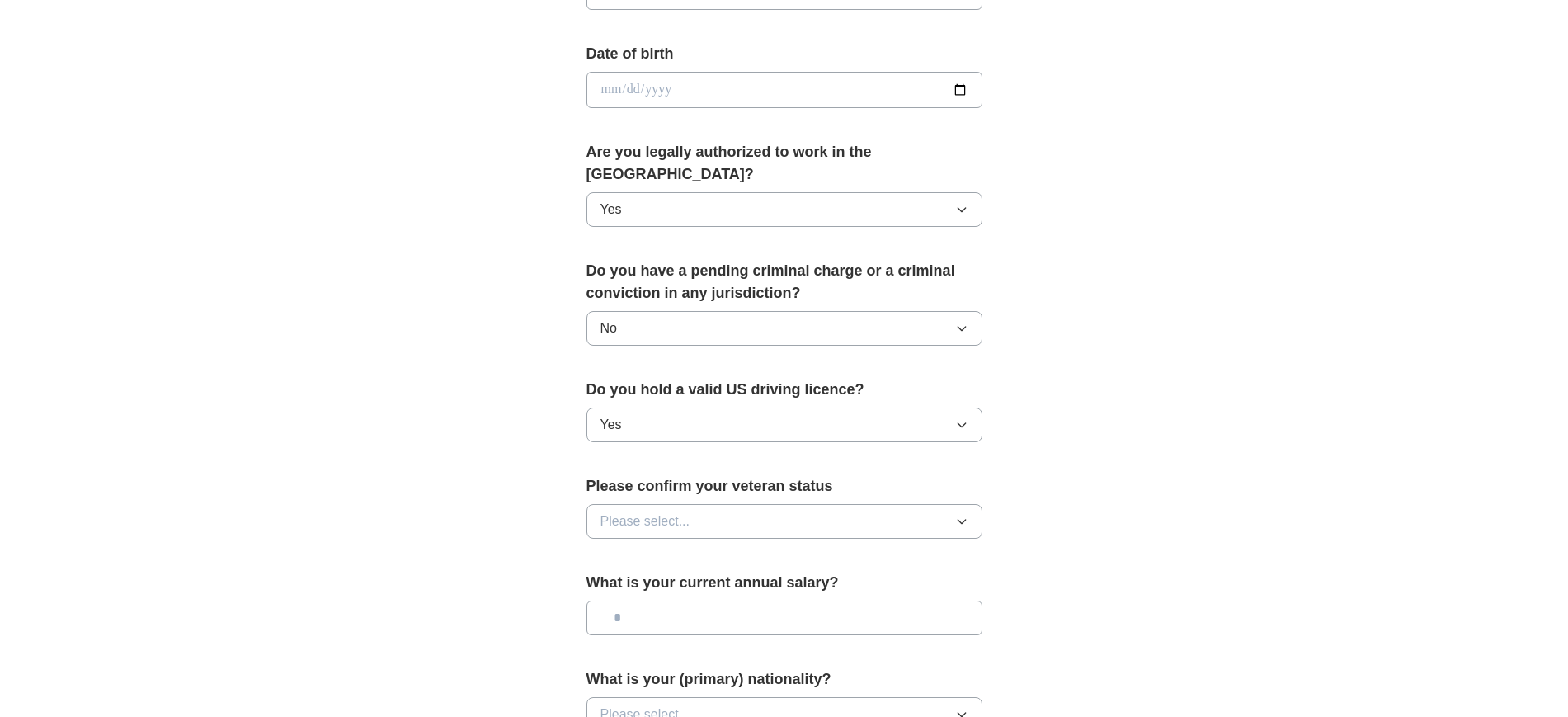
click at [855, 504] on button "Please select..." at bounding box center [784, 522] width 396 height 35
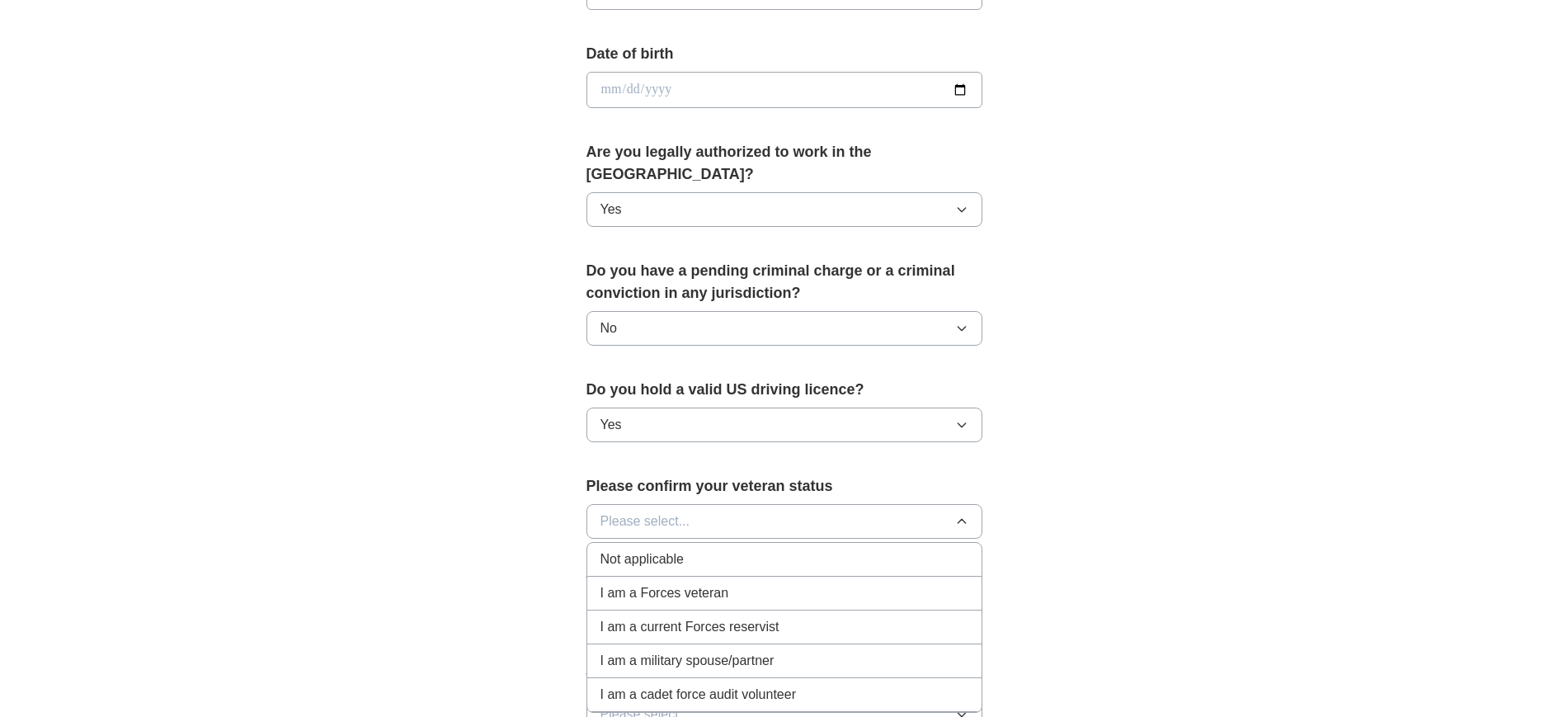
click at [824, 549] on li "Not applicable" at bounding box center [784, 560] width 394 height 34
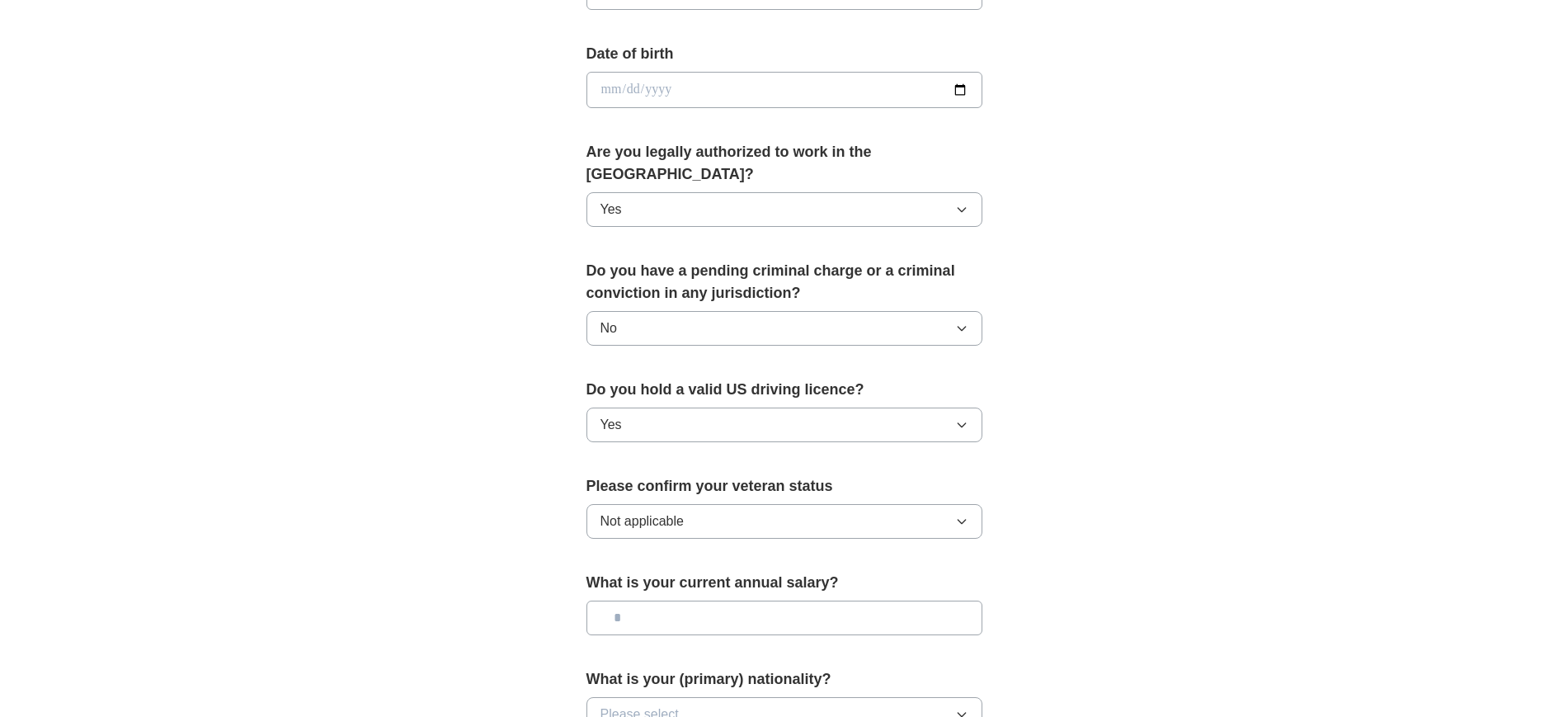
click at [835, 601] on input "text" at bounding box center [784, 618] width 396 height 35
type input "**"
click at [894, 697] on button "Please select..." at bounding box center [784, 715] width 396 height 35
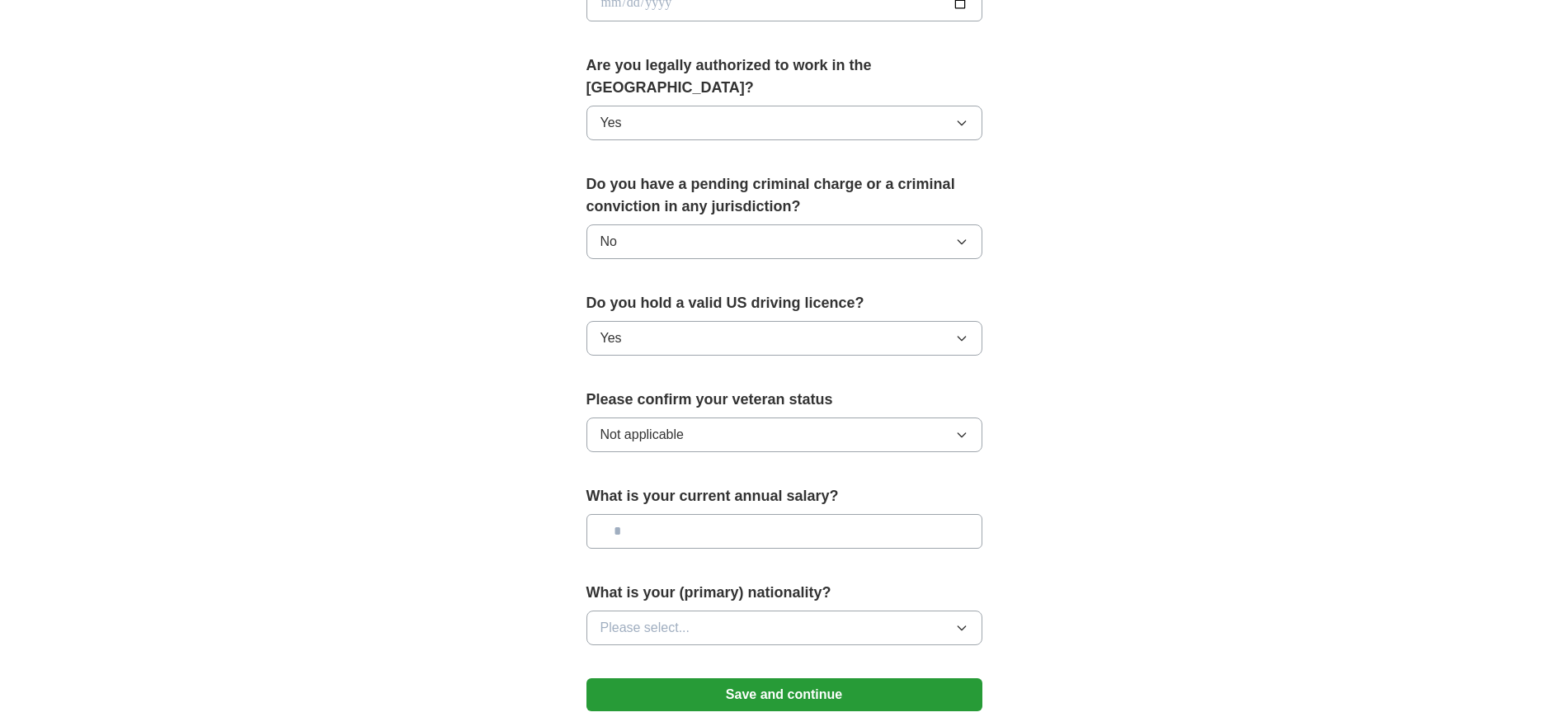
scroll to position [928, 0]
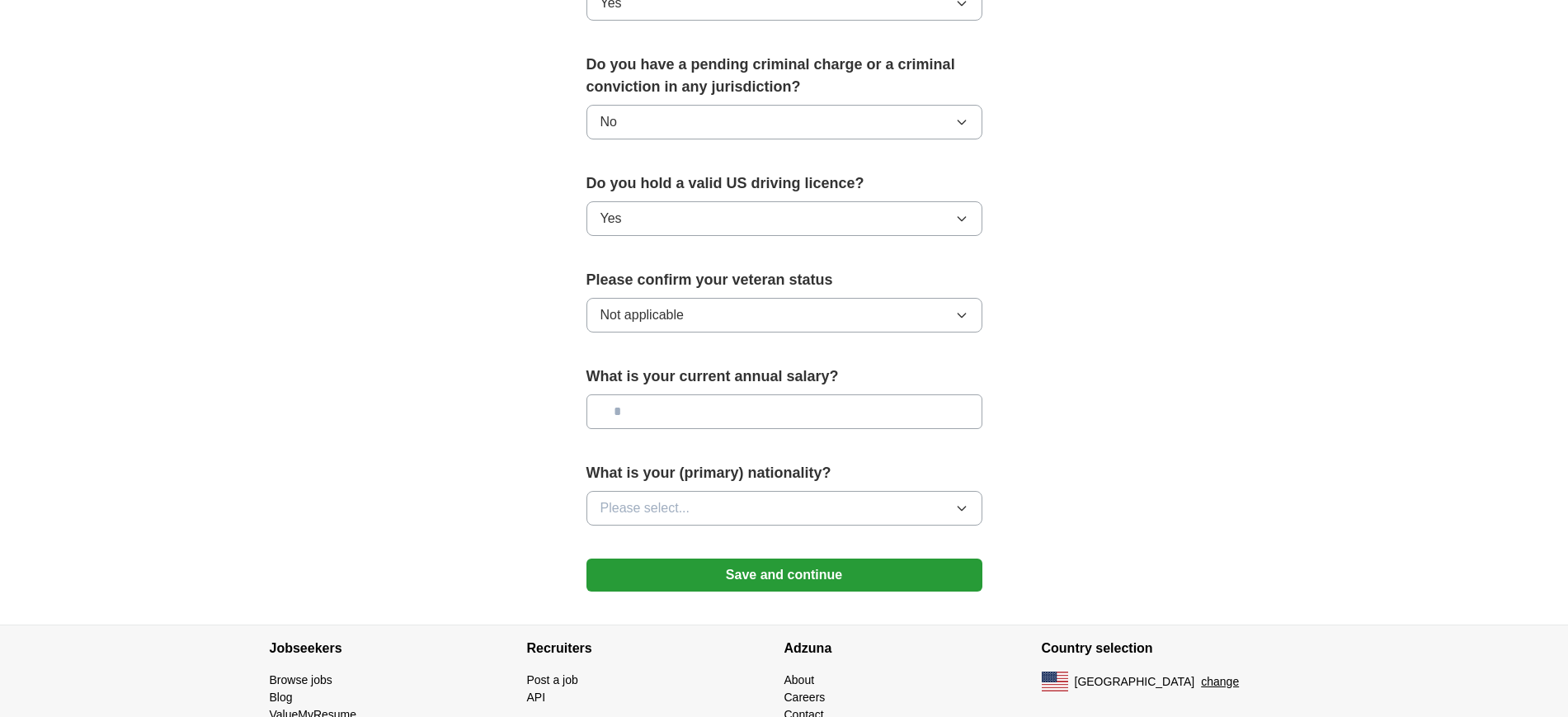
click at [971, 491] on button "Please select..." at bounding box center [784, 508] width 396 height 35
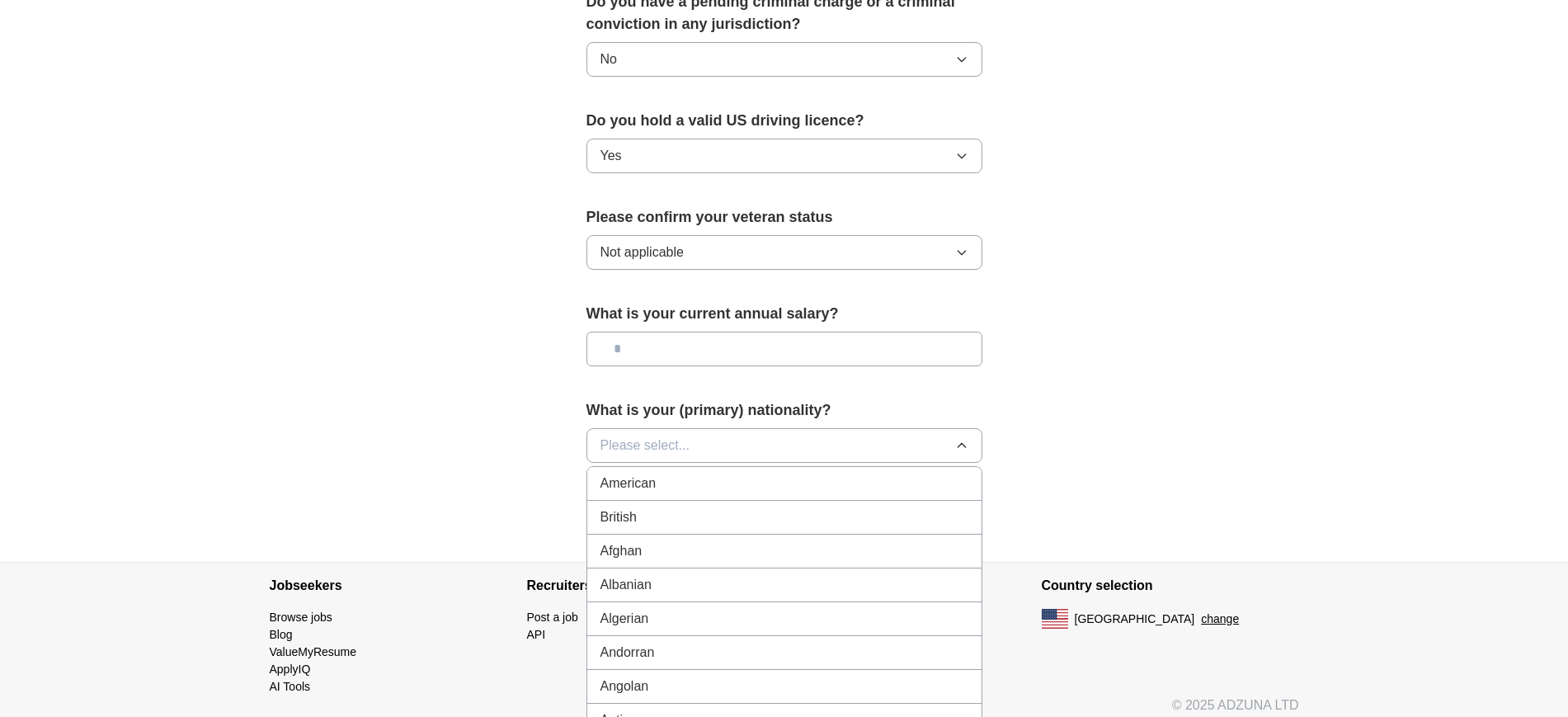
scroll to position [1048, 0]
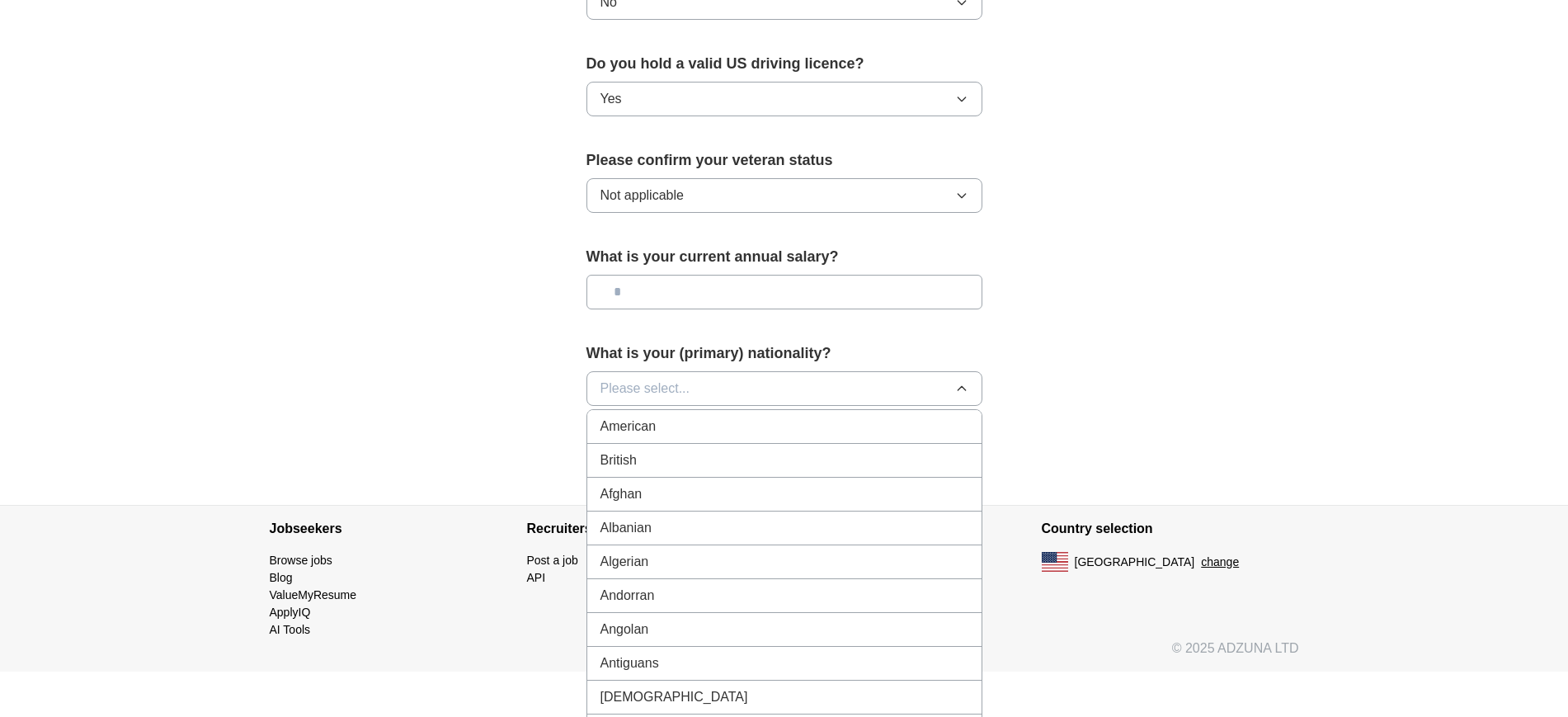
click at [900, 414] on li "American" at bounding box center [784, 426] width 394 height 34
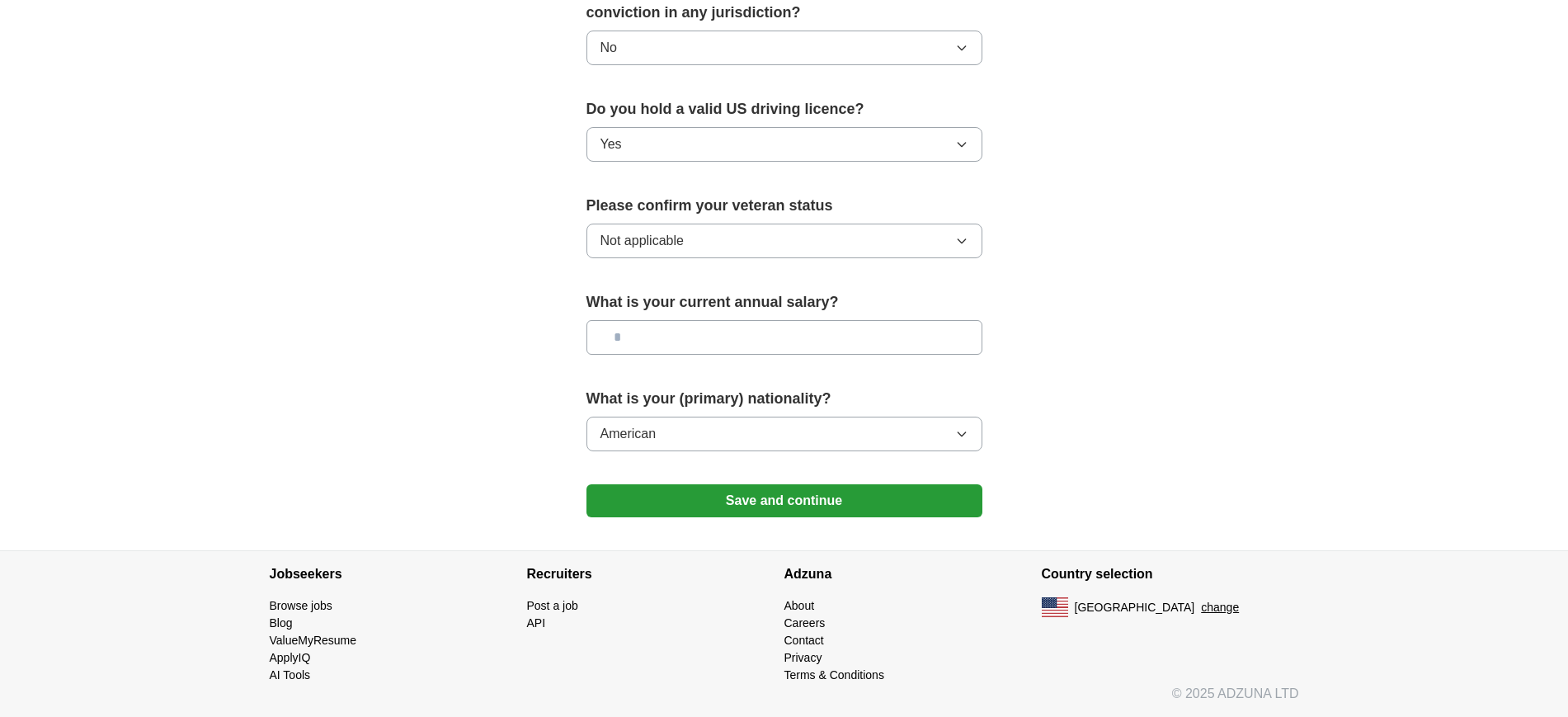
scroll to position [980, 0]
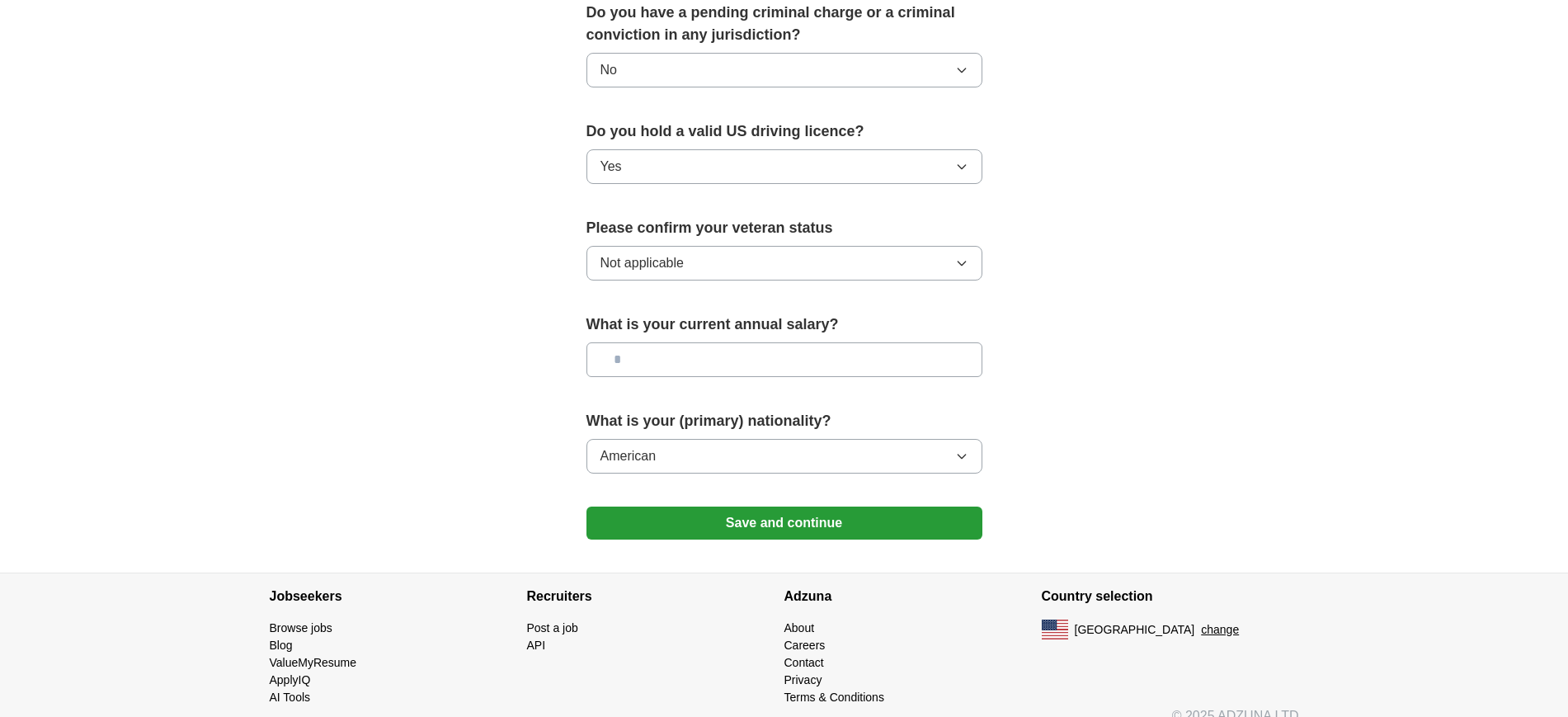
click at [862, 507] on button "Save and continue" at bounding box center [784, 523] width 396 height 33
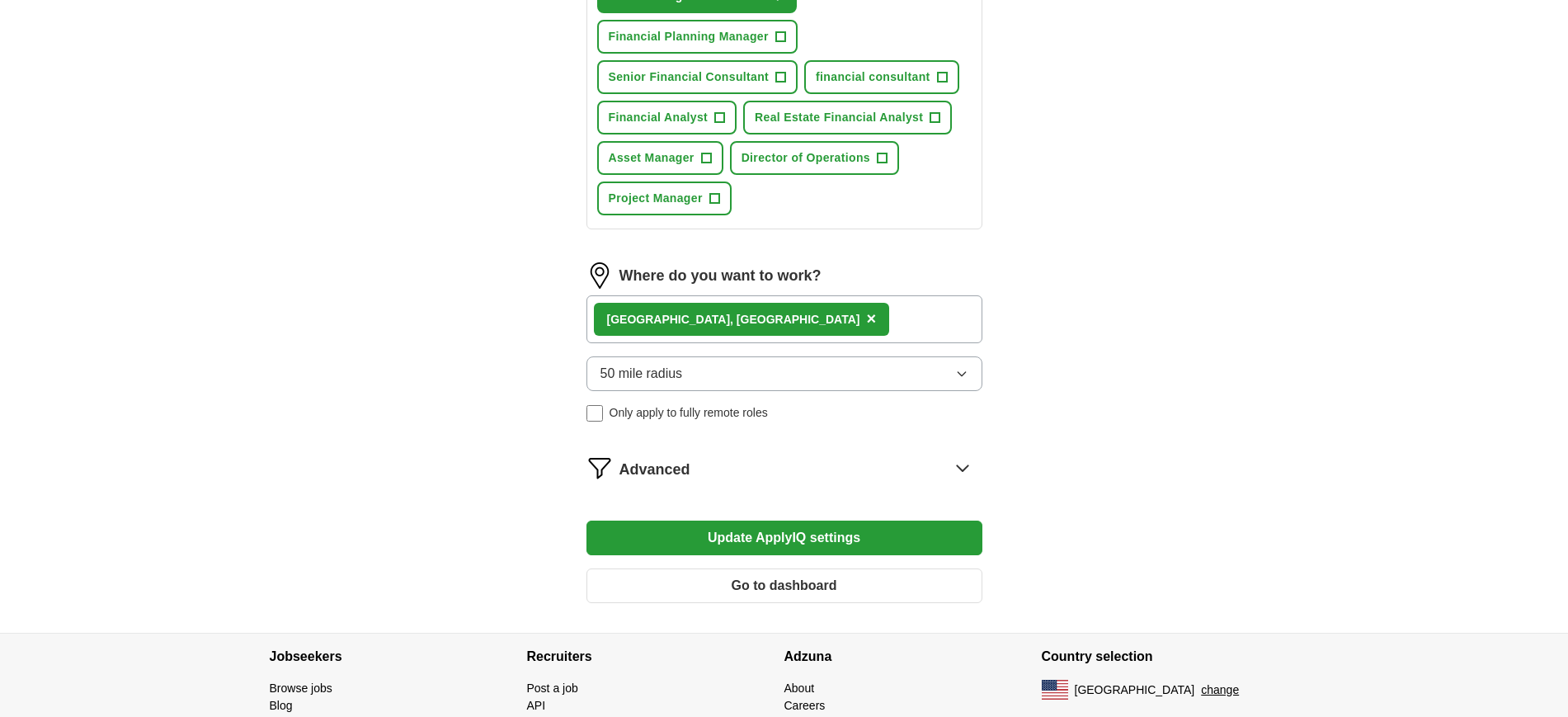
scroll to position [888, 0]
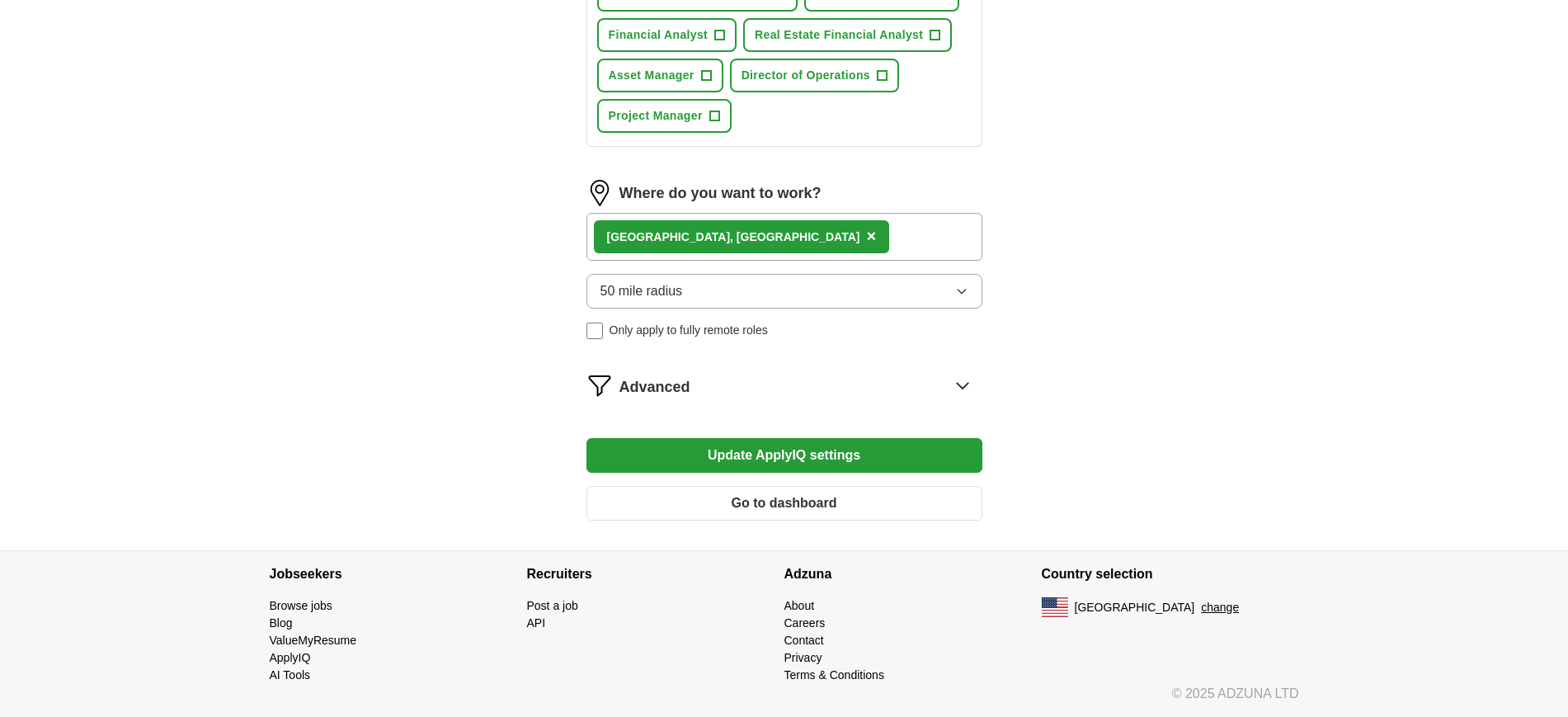
click at [873, 456] on button "Update ApplyIQ settings" at bounding box center [784, 455] width 396 height 35
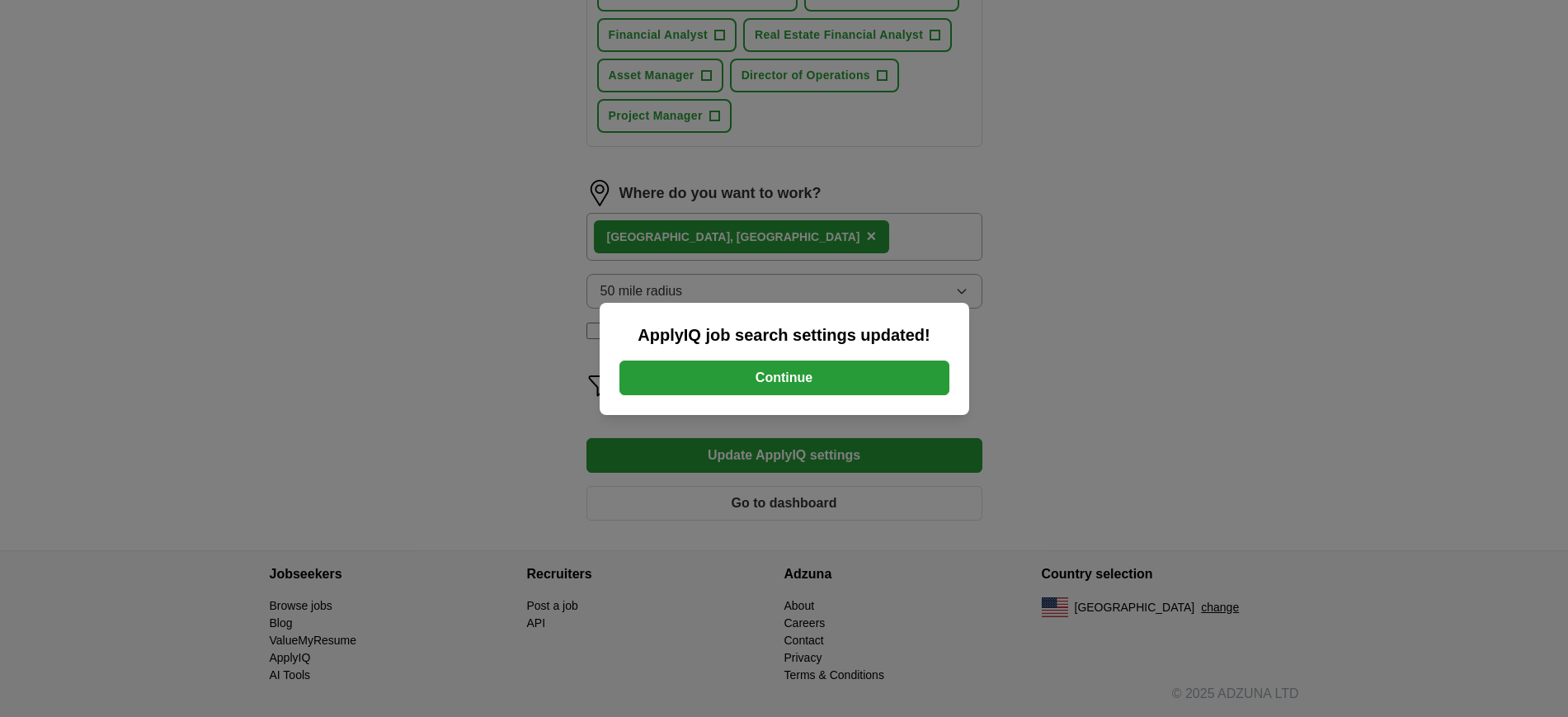
click at [852, 387] on button "Continue" at bounding box center [784, 378] width 330 height 35
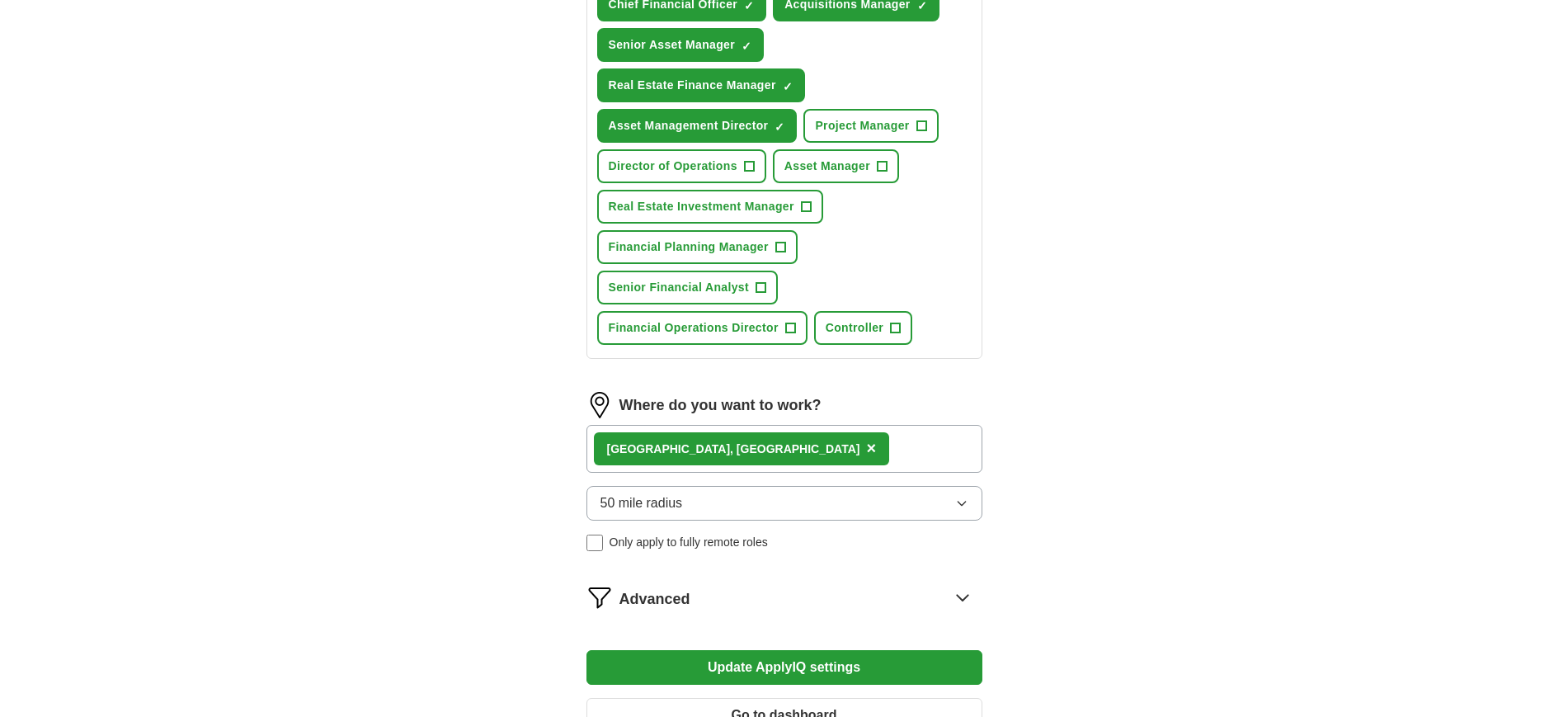
scroll to position [722, 0]
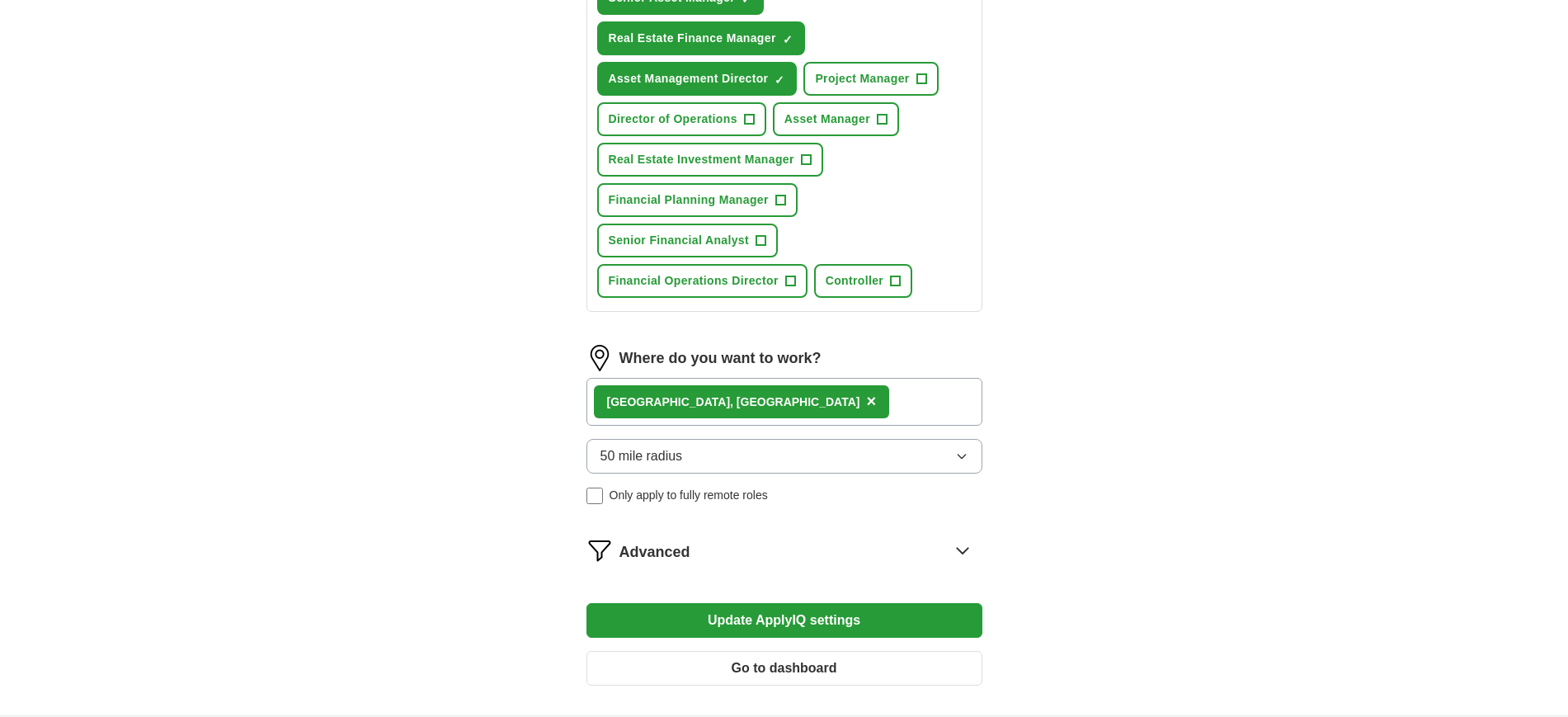
click at [635, 542] on span "Advanced" at bounding box center [655, 552] width 71 height 22
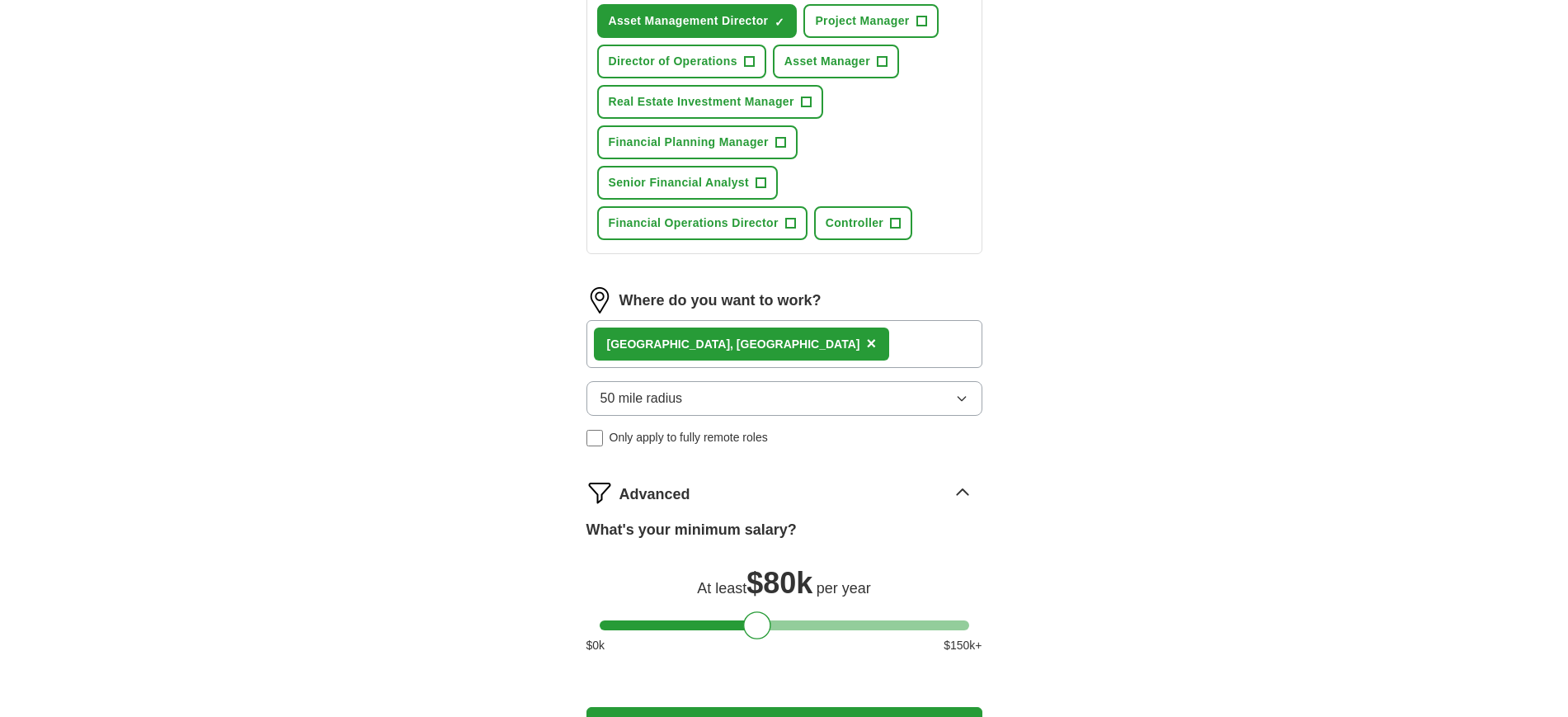
scroll to position [825, 0]
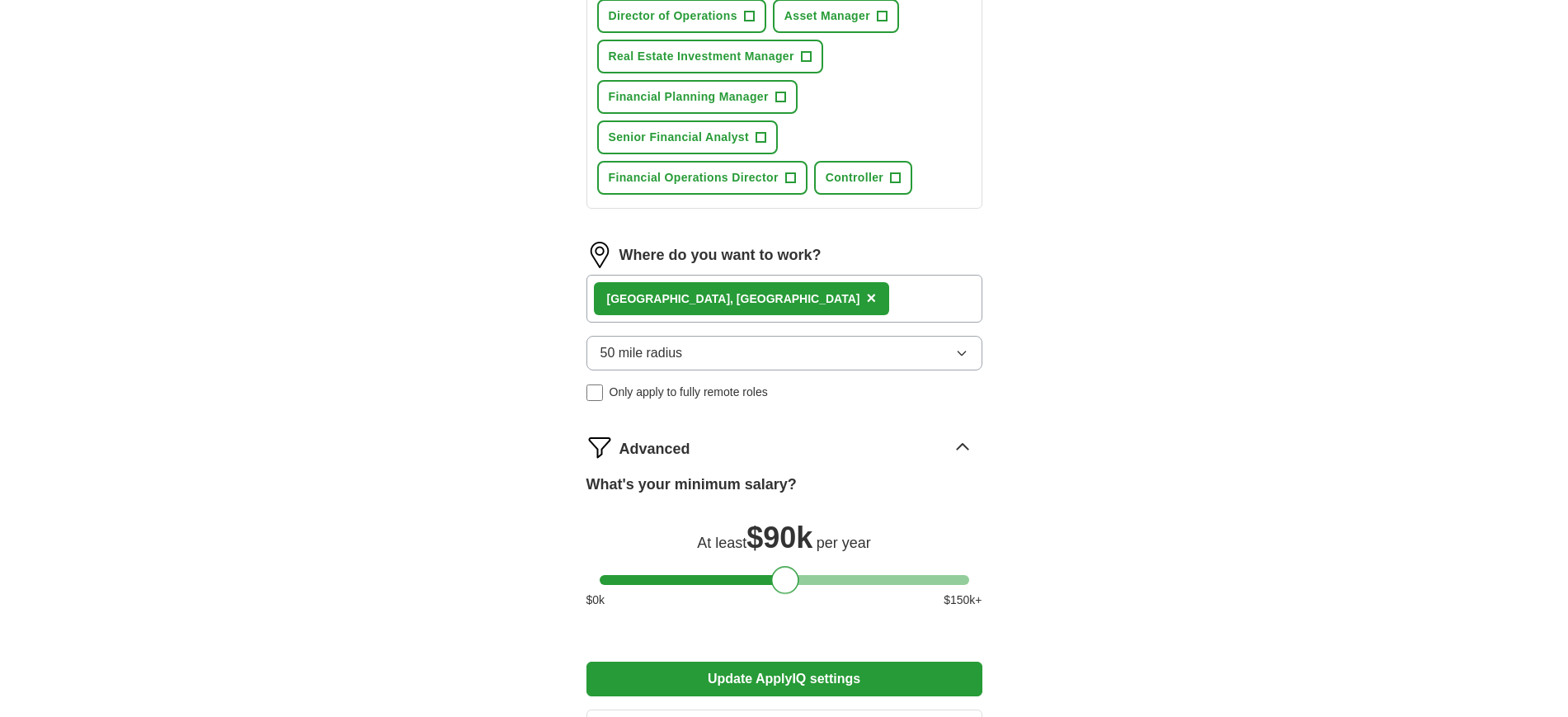
drag, startPoint x: 750, startPoint y: 580, endPoint x: 779, endPoint y: 582, distance: 29.1
click at [779, 582] on div at bounding box center [785, 580] width 28 height 28
click at [755, 680] on button "Update ApplyIQ settings" at bounding box center [784, 679] width 396 height 35
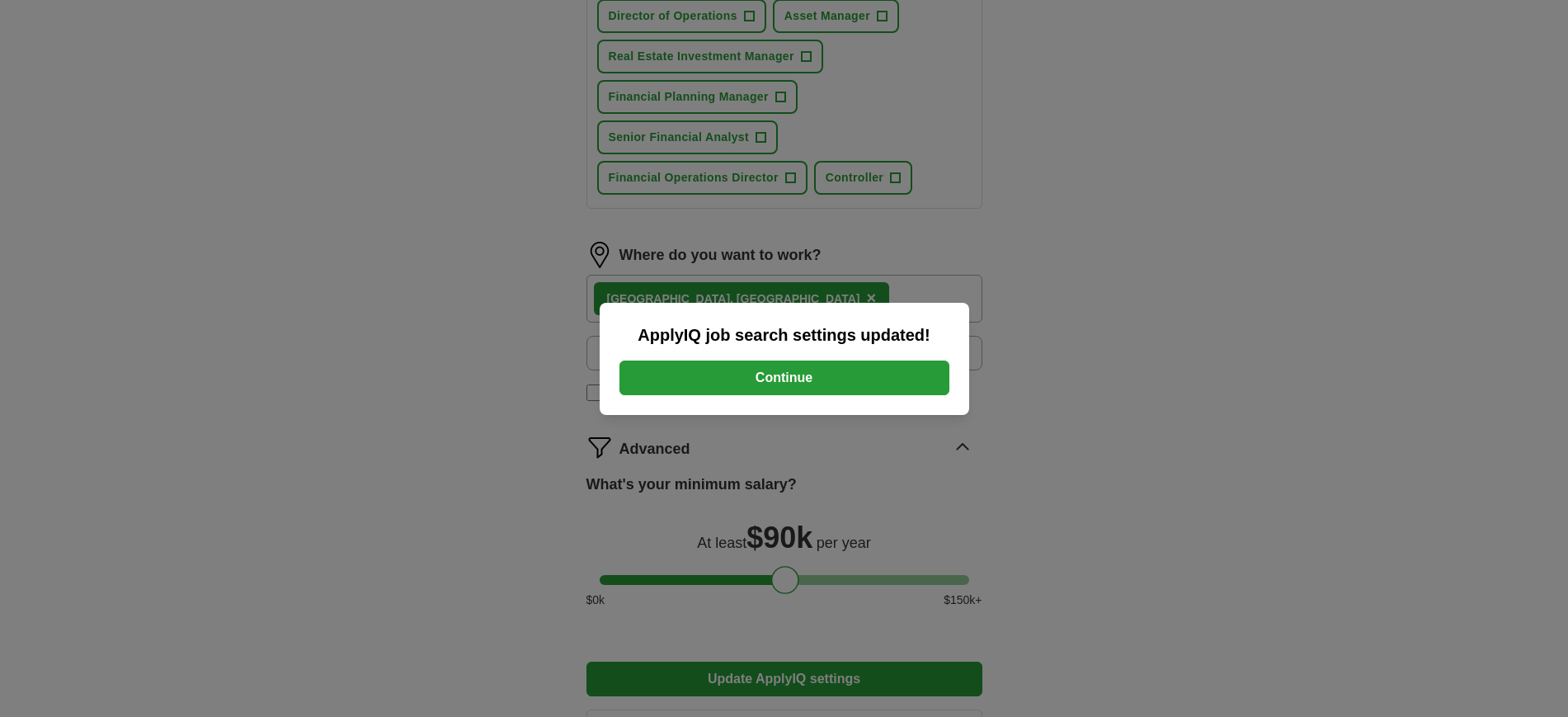
click at [814, 381] on button "Continue" at bounding box center [784, 378] width 330 height 35
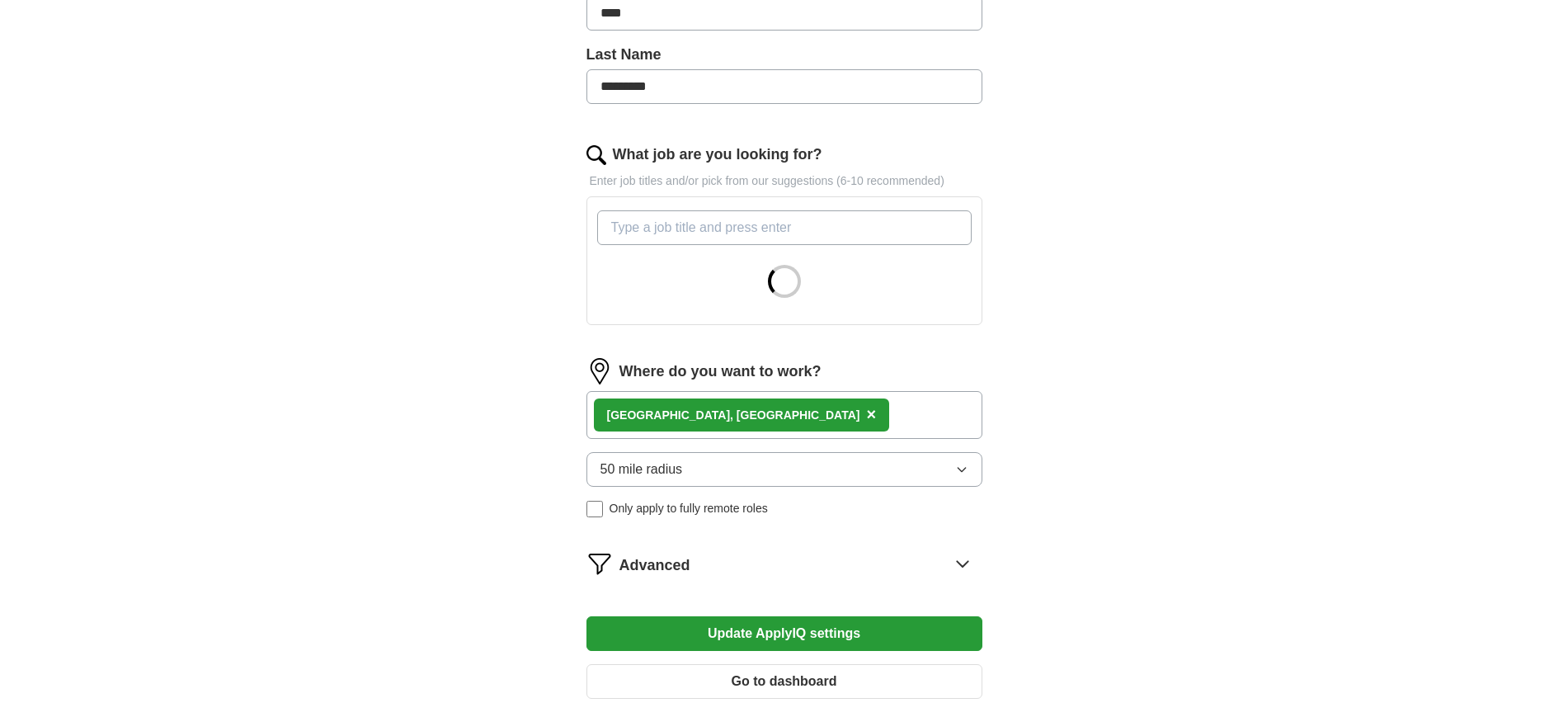
scroll to position [412, 0]
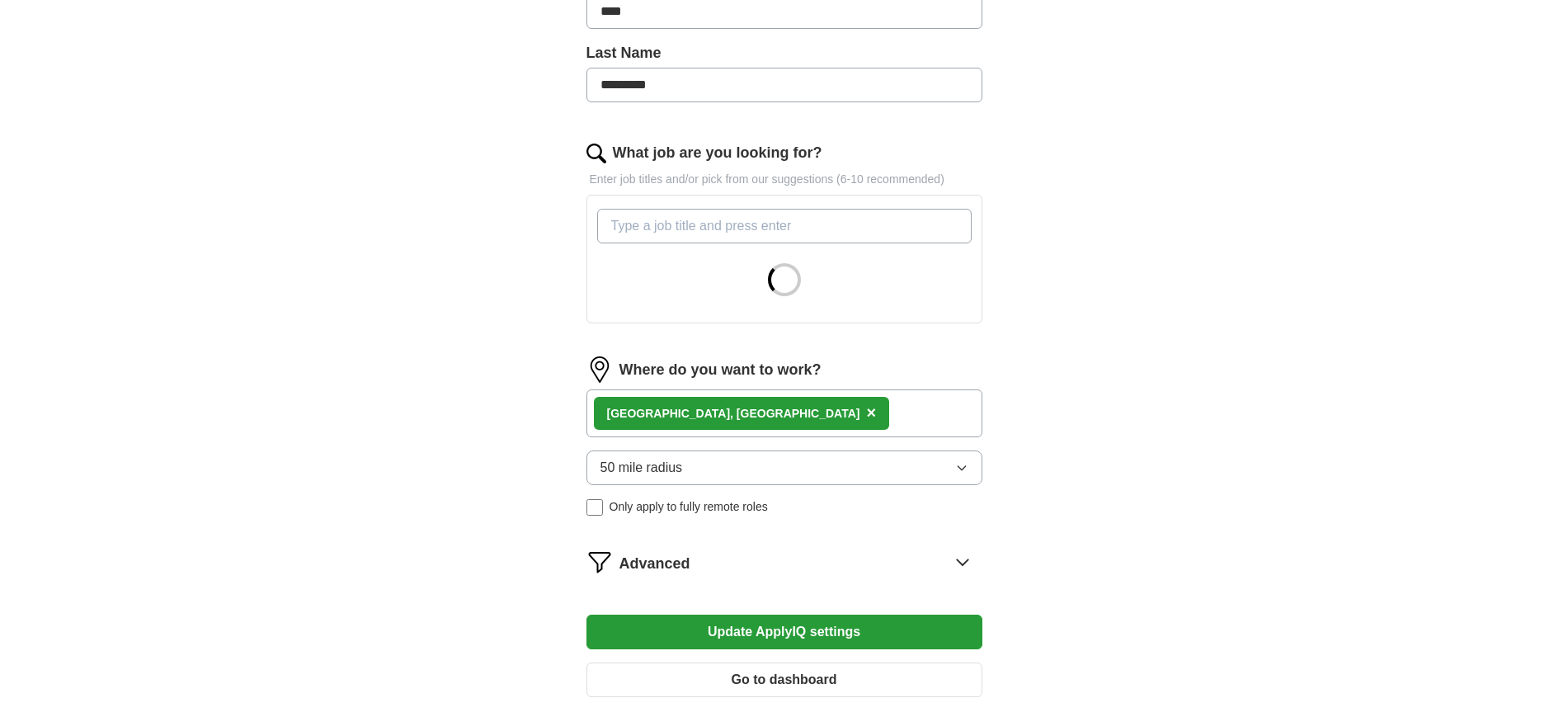
click at [866, 411] on span "×" at bounding box center [871, 412] width 10 height 18
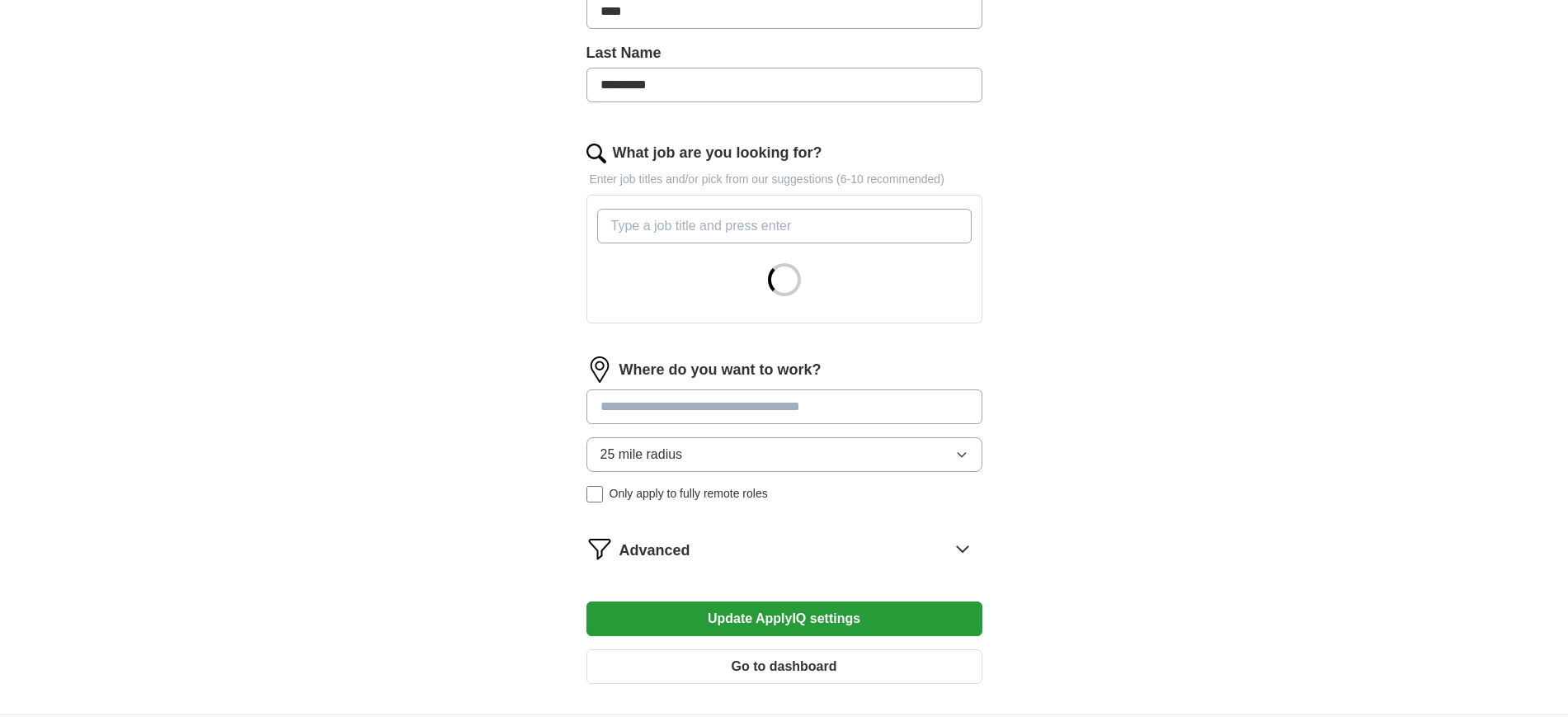
click at [710, 404] on input at bounding box center [784, 407] width 396 height 35
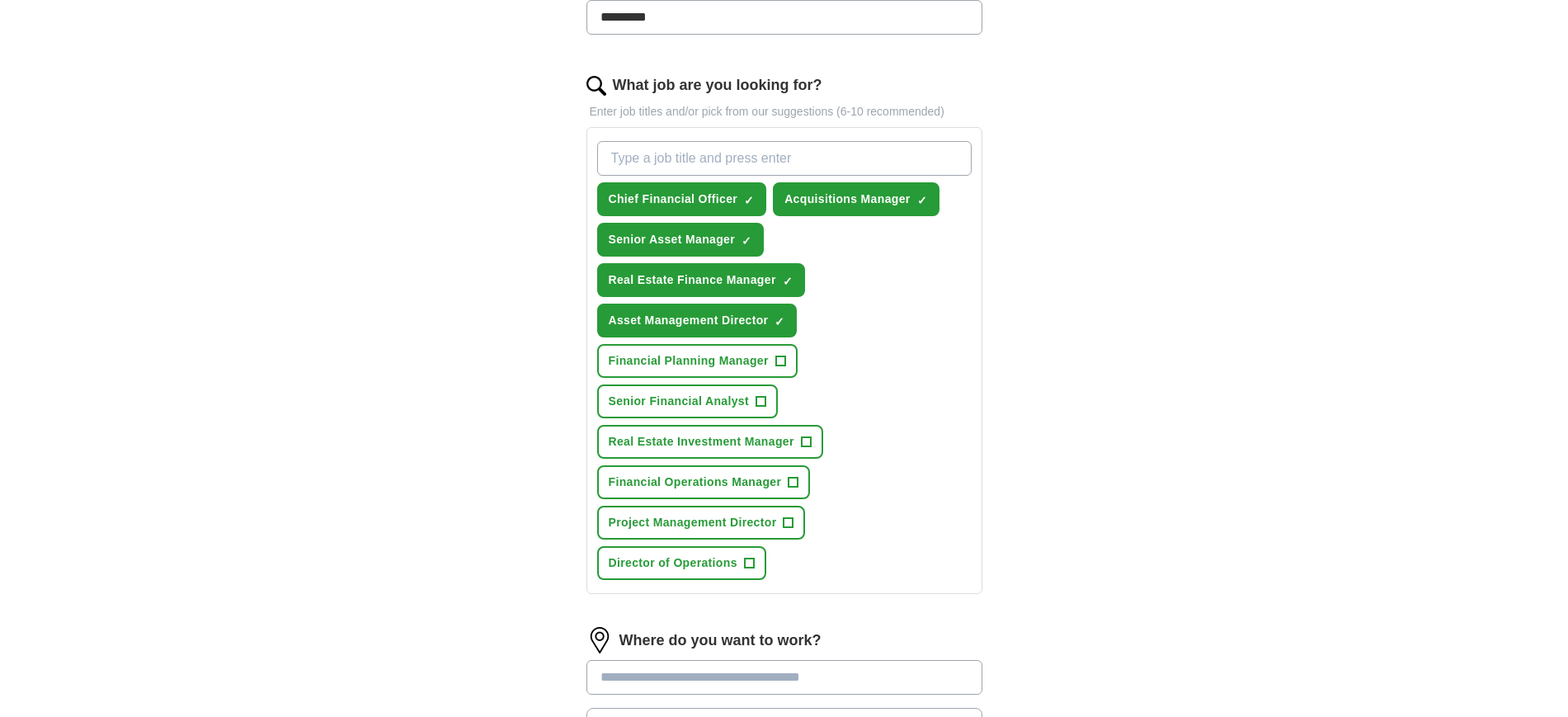
scroll to position [516, 0]
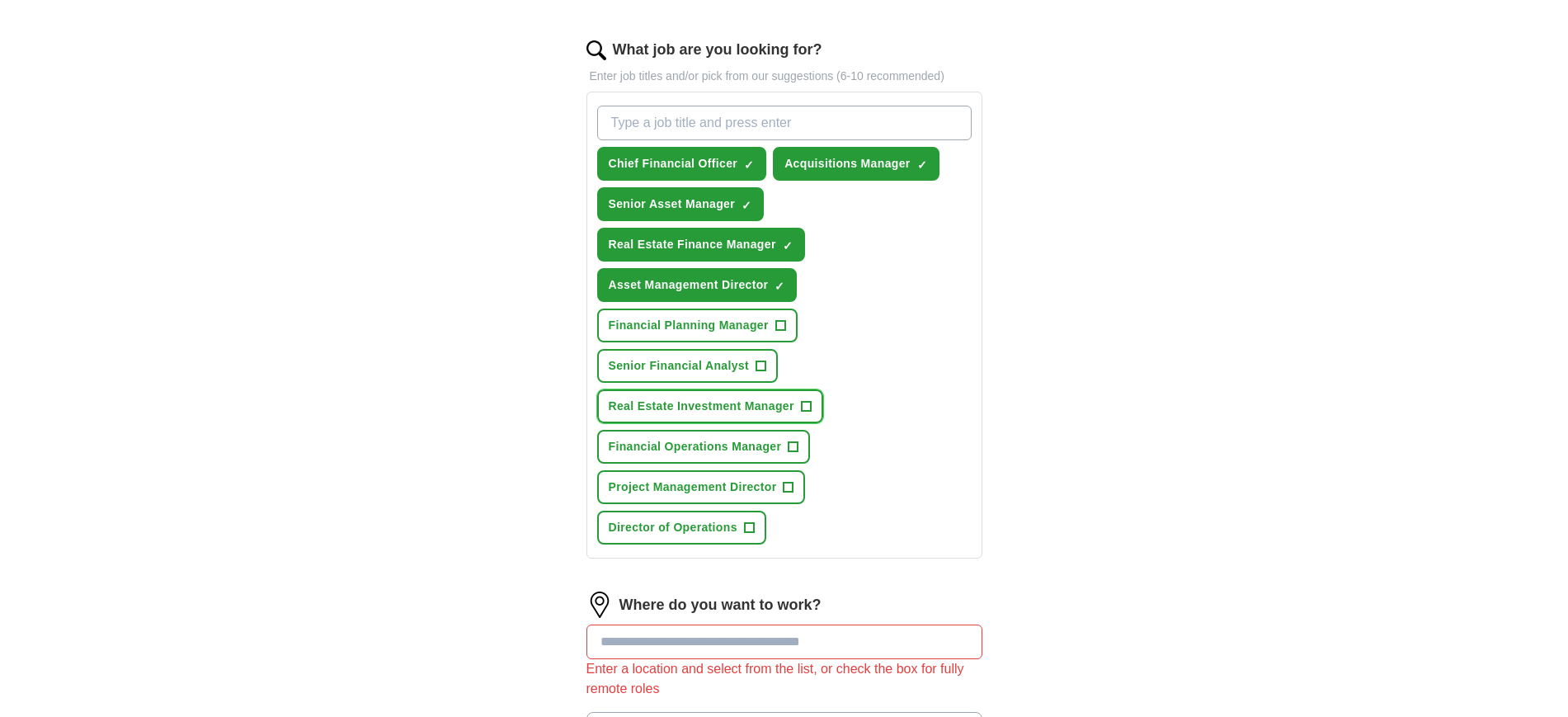
click at [759, 398] on span "Real Estate Investment Manager" at bounding box center [702, 406] width 185 height 17
click at [712, 320] on span "Financial Planning Manager" at bounding box center [688, 325] width 160 height 17
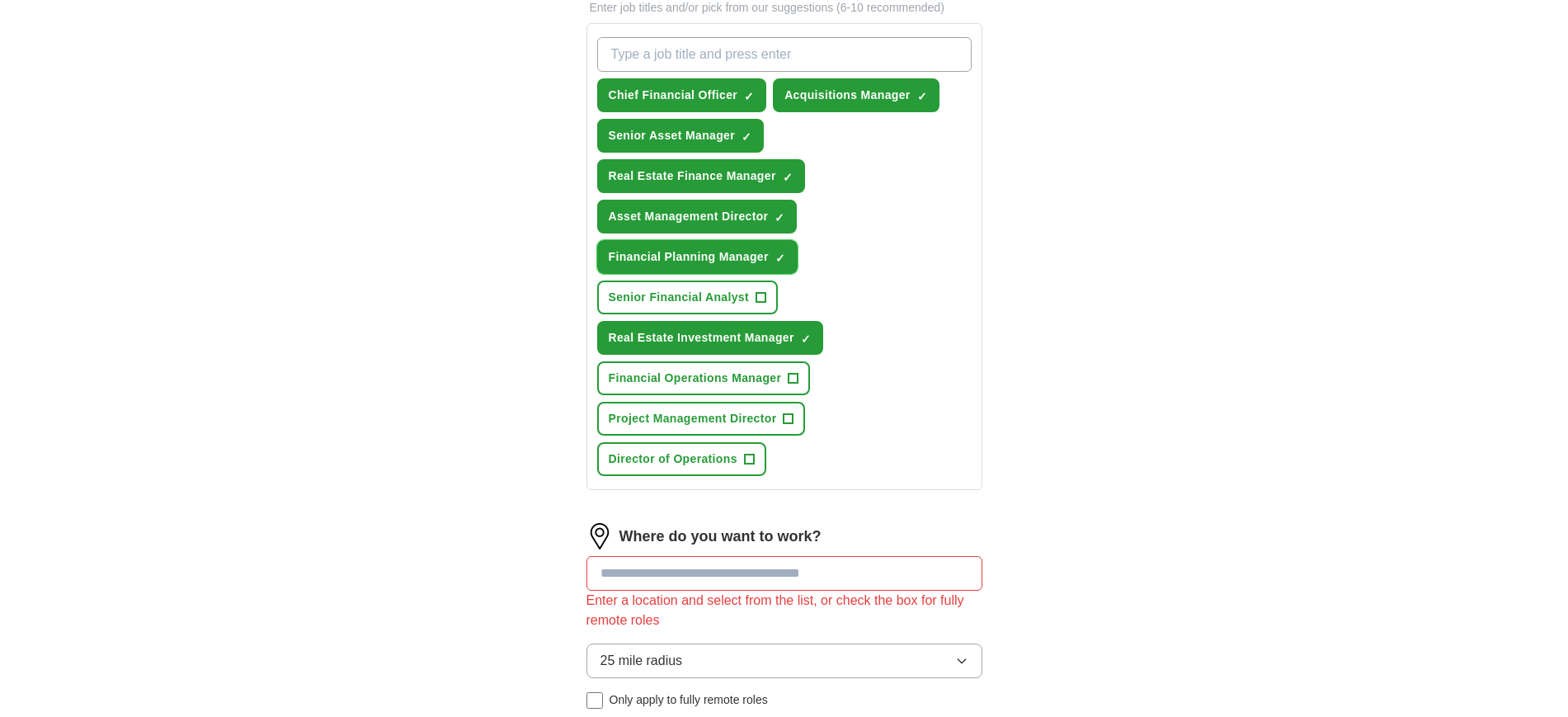
scroll to position [619, 0]
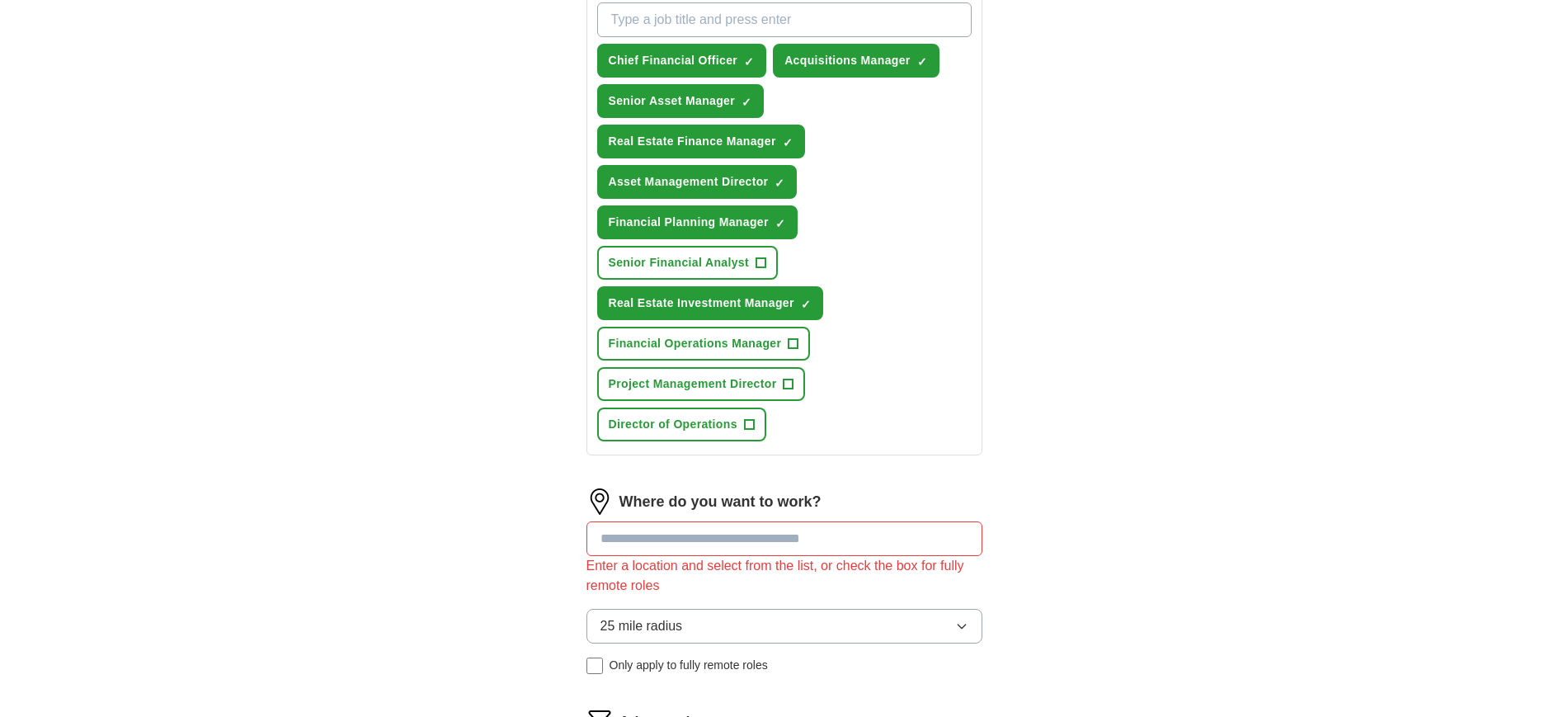
click at [611, 662] on span "Only apply to fully remote roles" at bounding box center [688, 665] width 158 height 17
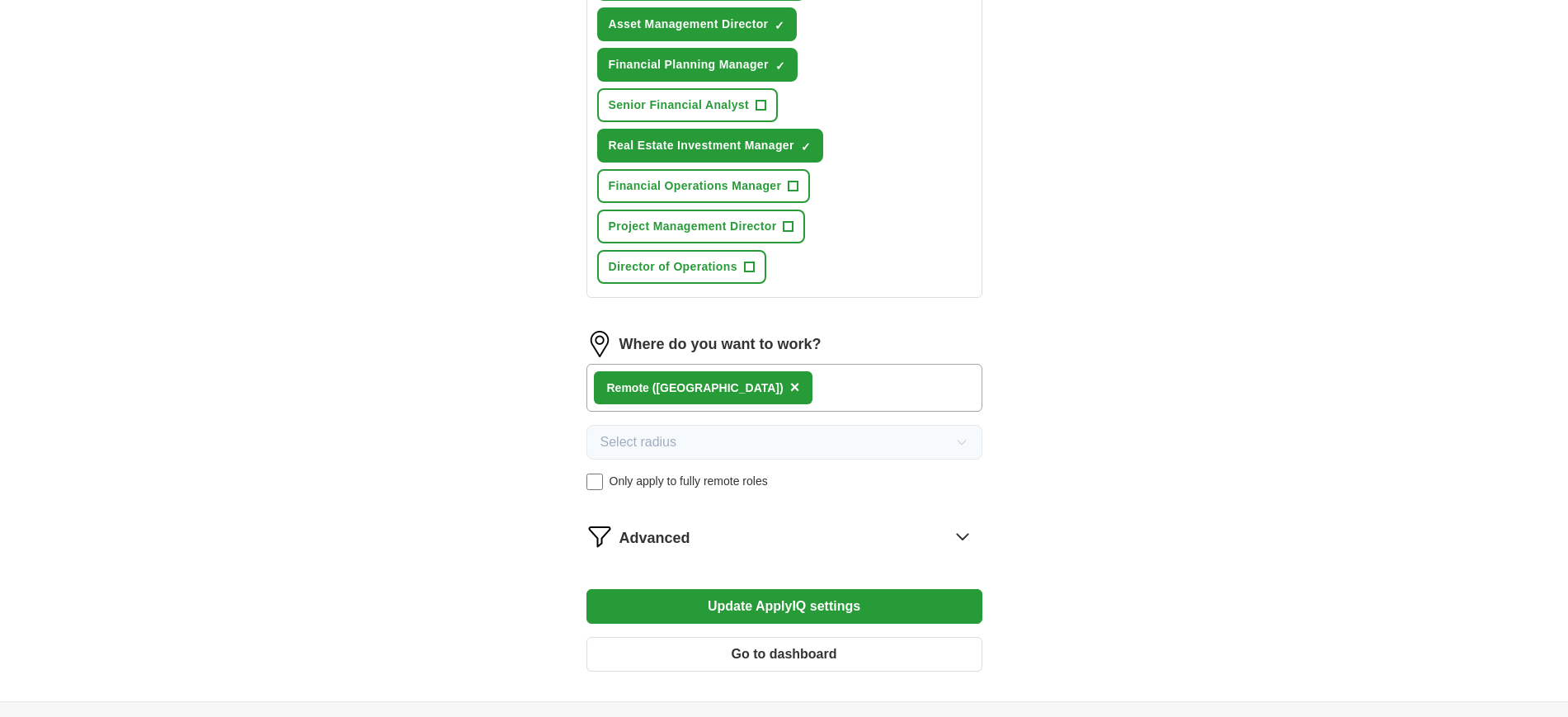
scroll to position [927, 0]
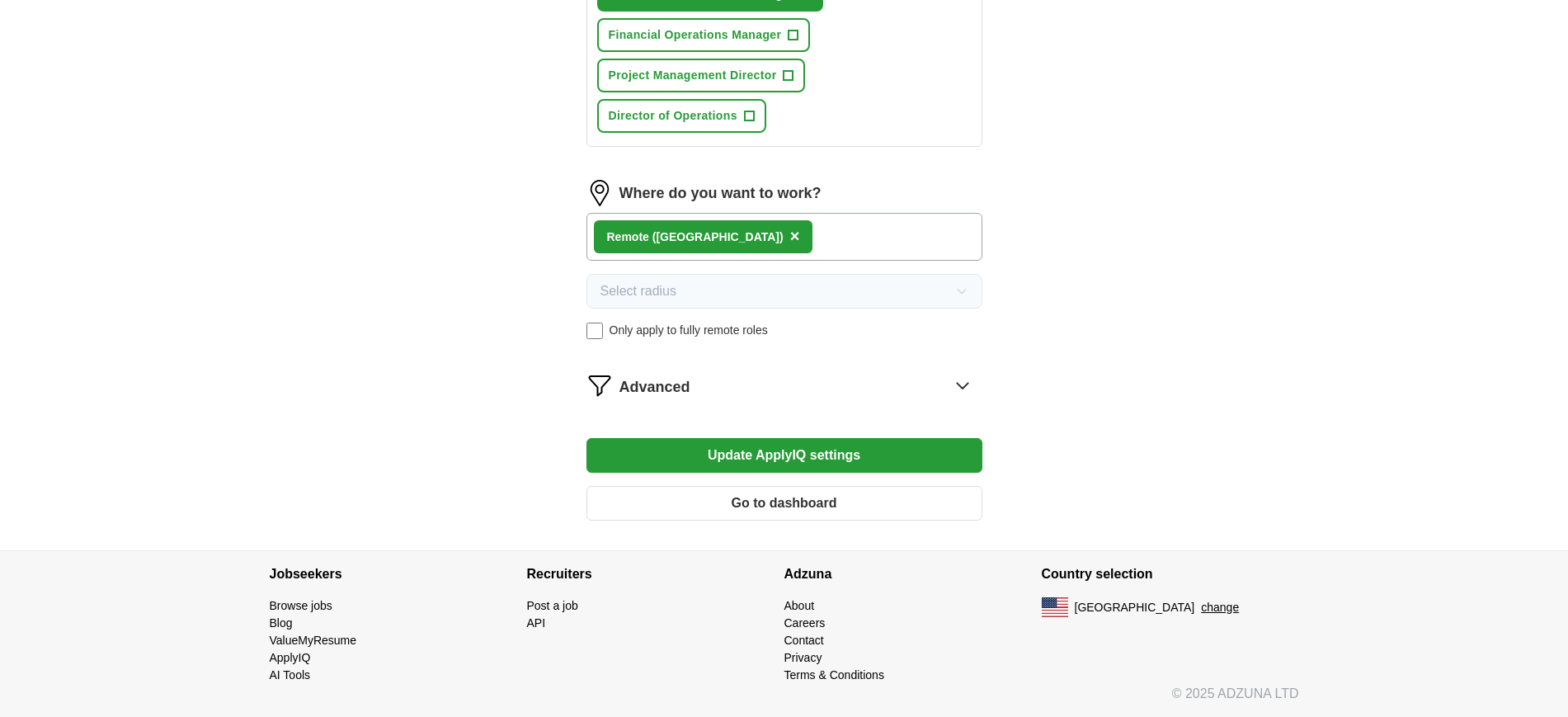
click at [820, 450] on button "Update ApplyIQ settings" at bounding box center [784, 455] width 396 height 35
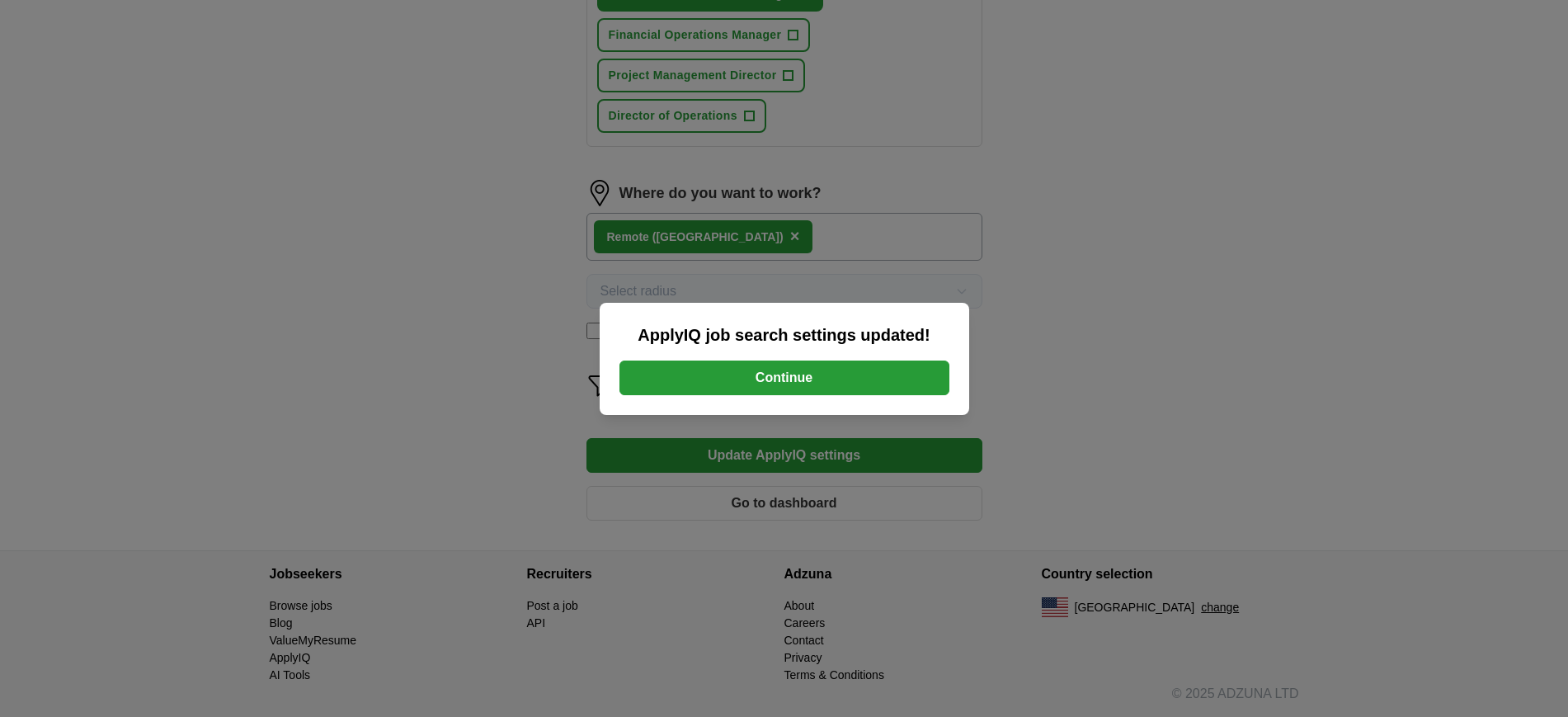
click at [805, 394] on div "ApplyIQ job search settings updated! Continue" at bounding box center [784, 359] width 370 height 113
click at [805, 382] on button "Continue" at bounding box center [784, 378] width 330 height 35
